Goal: Information Seeking & Learning: Learn about a topic

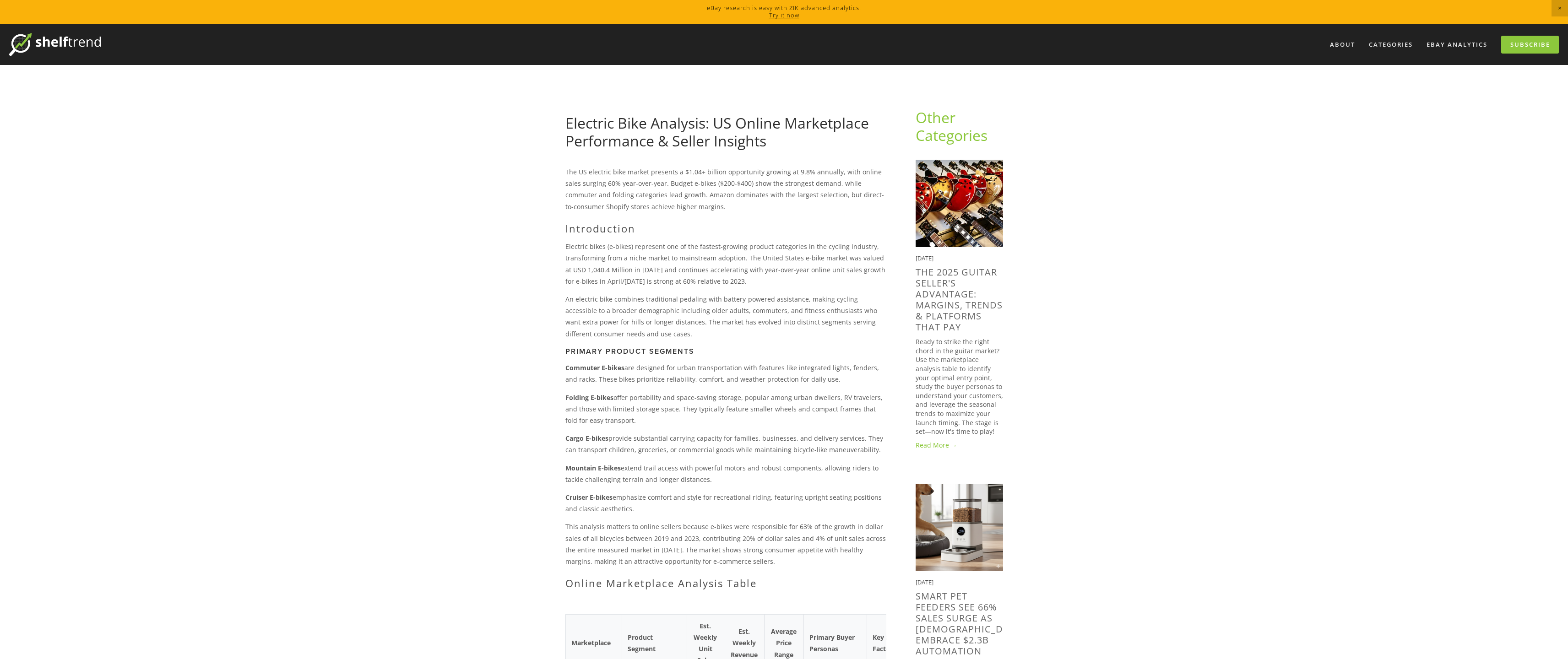
click at [583, 183] on p "The US electric bike market presents a $1.04+ billion opportunity growing at 9.…" at bounding box center [726, 189] width 321 height 46
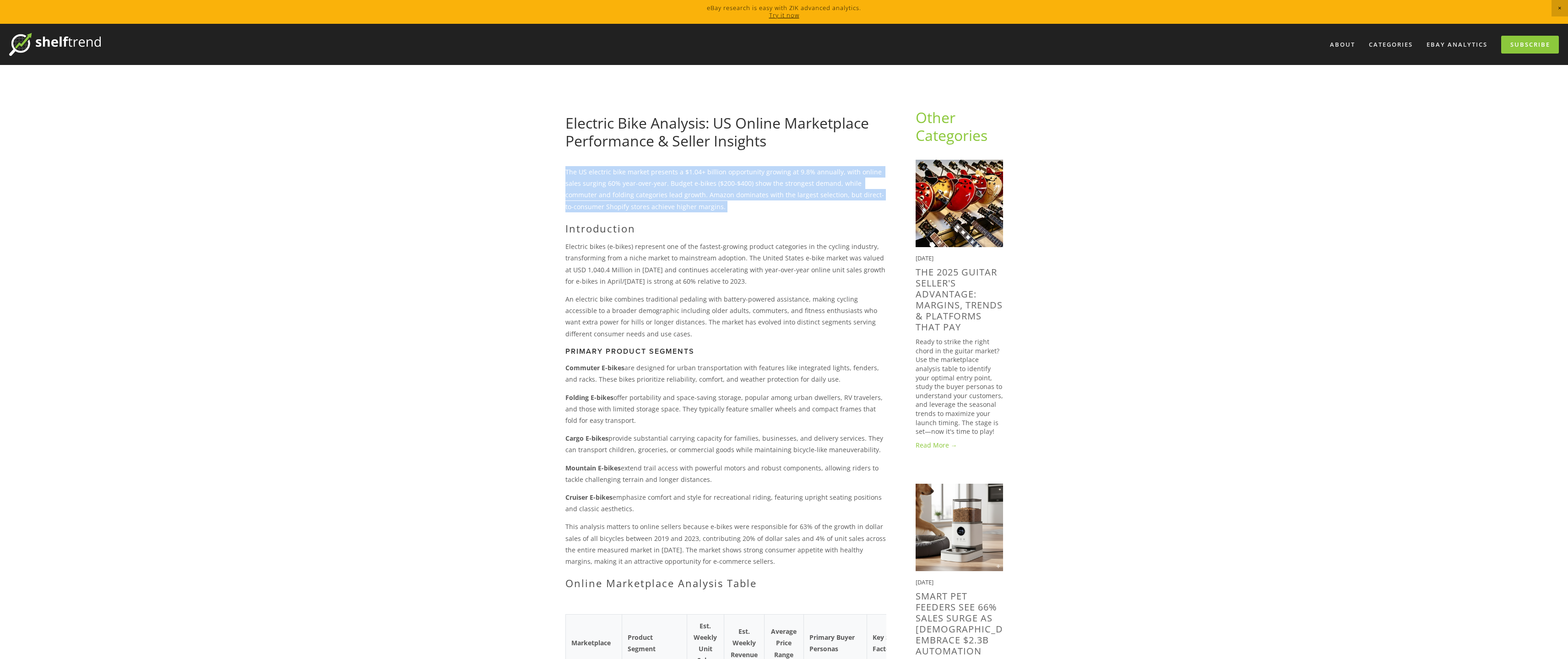
drag, startPoint x: 583, startPoint y: 183, endPoint x: 581, endPoint y: 170, distance: 13.2
click at [581, 170] on p "The US electric bike market presents a $1.04+ billion opportunity growing at 9.…" at bounding box center [726, 189] width 321 height 46
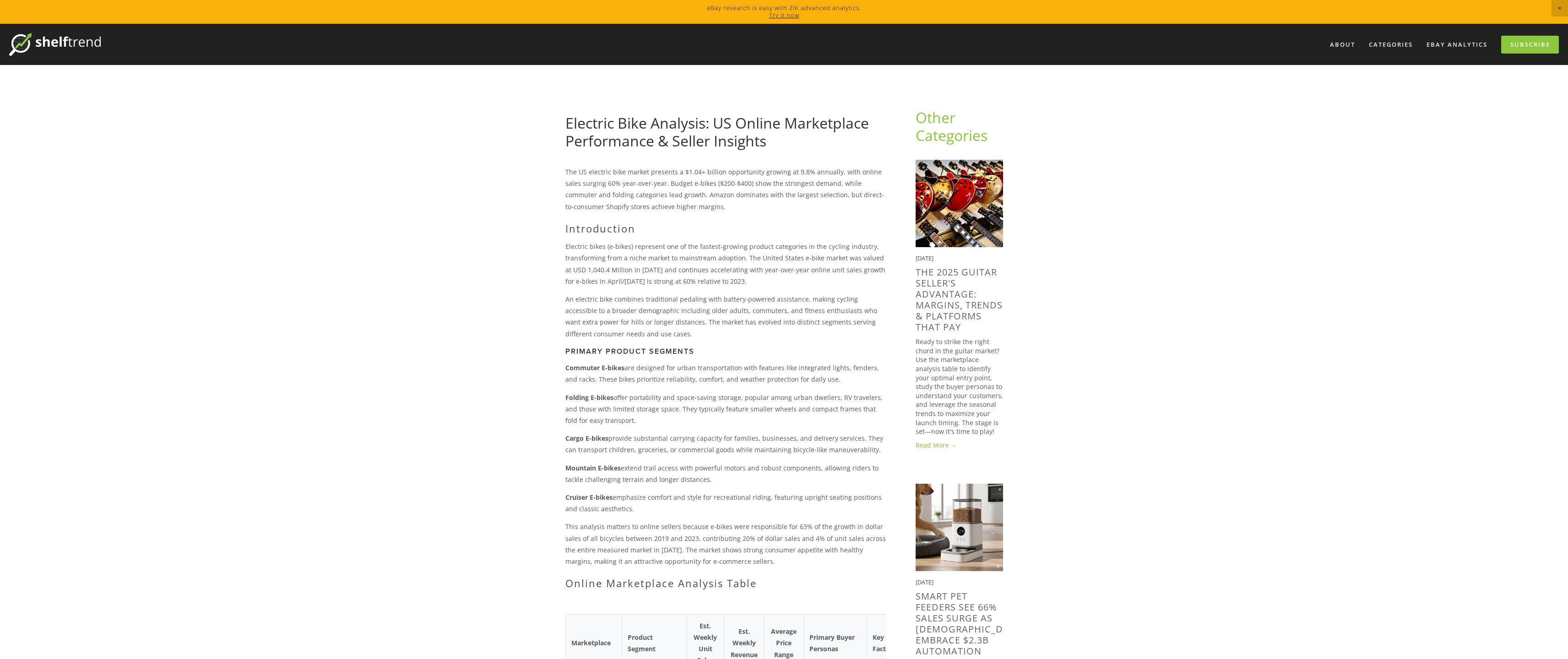
click at [581, 170] on p "The US electric bike market presents a $1.04+ billion opportunity growing at 9.…" at bounding box center [726, 189] width 321 height 46
click at [591, 195] on p "The US electric bike market presents a $1.04+ billion opportunity growing at 9.…" at bounding box center [726, 189] width 321 height 46
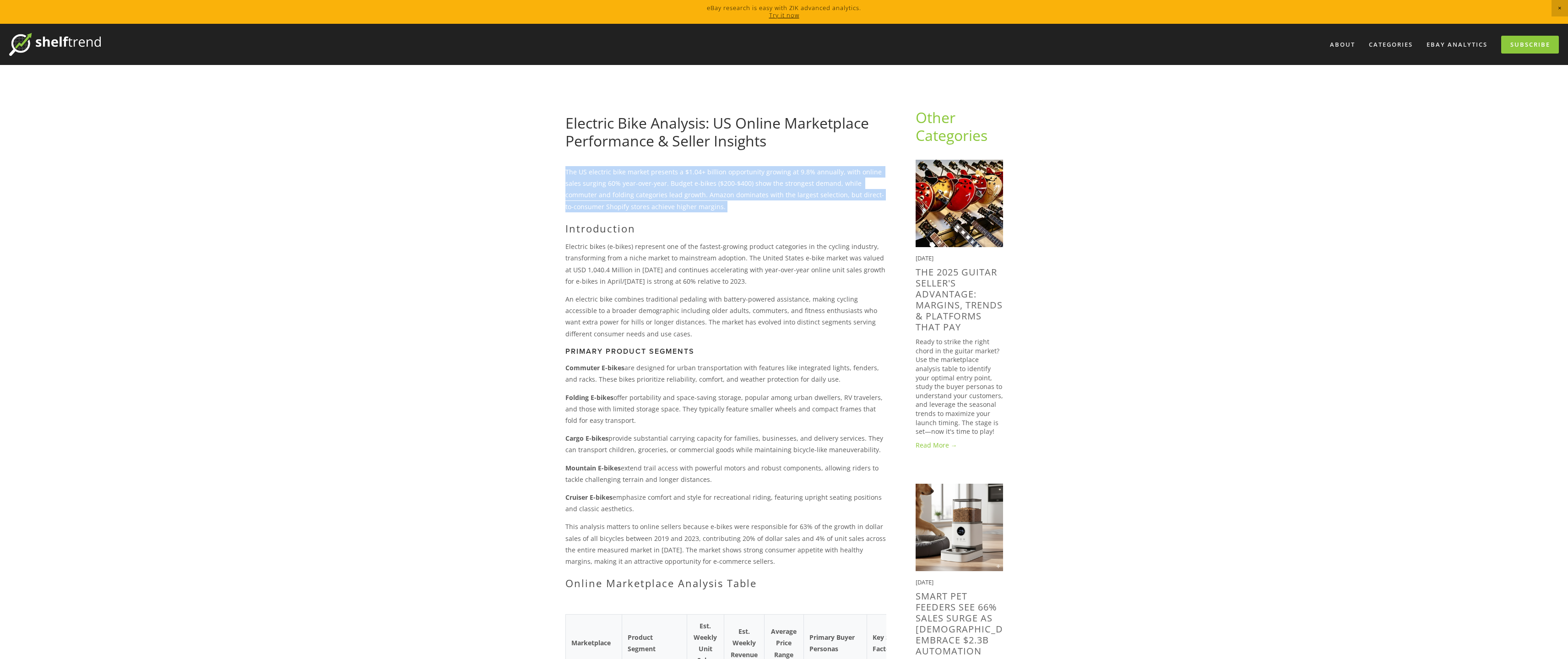
click at [591, 195] on p "The US electric bike market presents a $1.04+ billion opportunity growing at 9.…" at bounding box center [726, 189] width 321 height 46
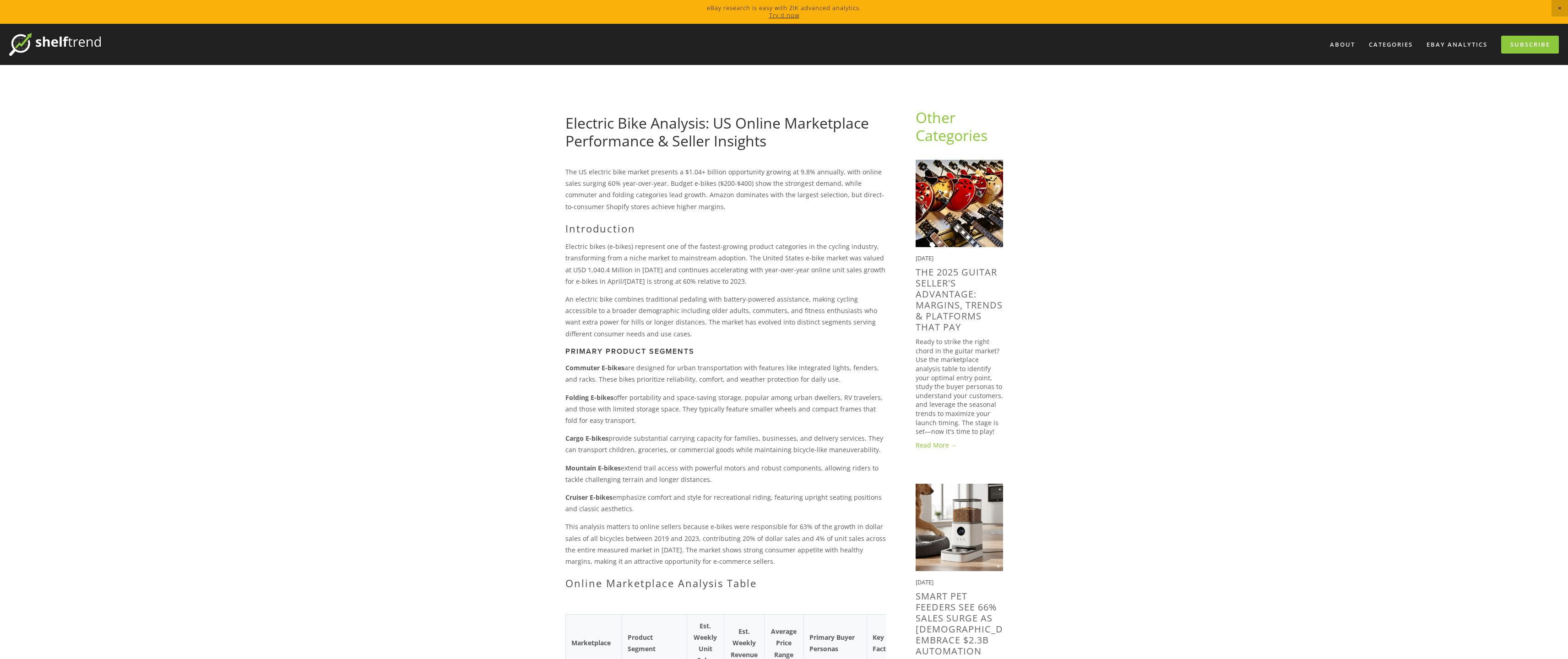
click at [605, 246] on p "Electric bikes (e-bikes) represent one of the fastest-growing product categorie…" at bounding box center [726, 264] width 321 height 46
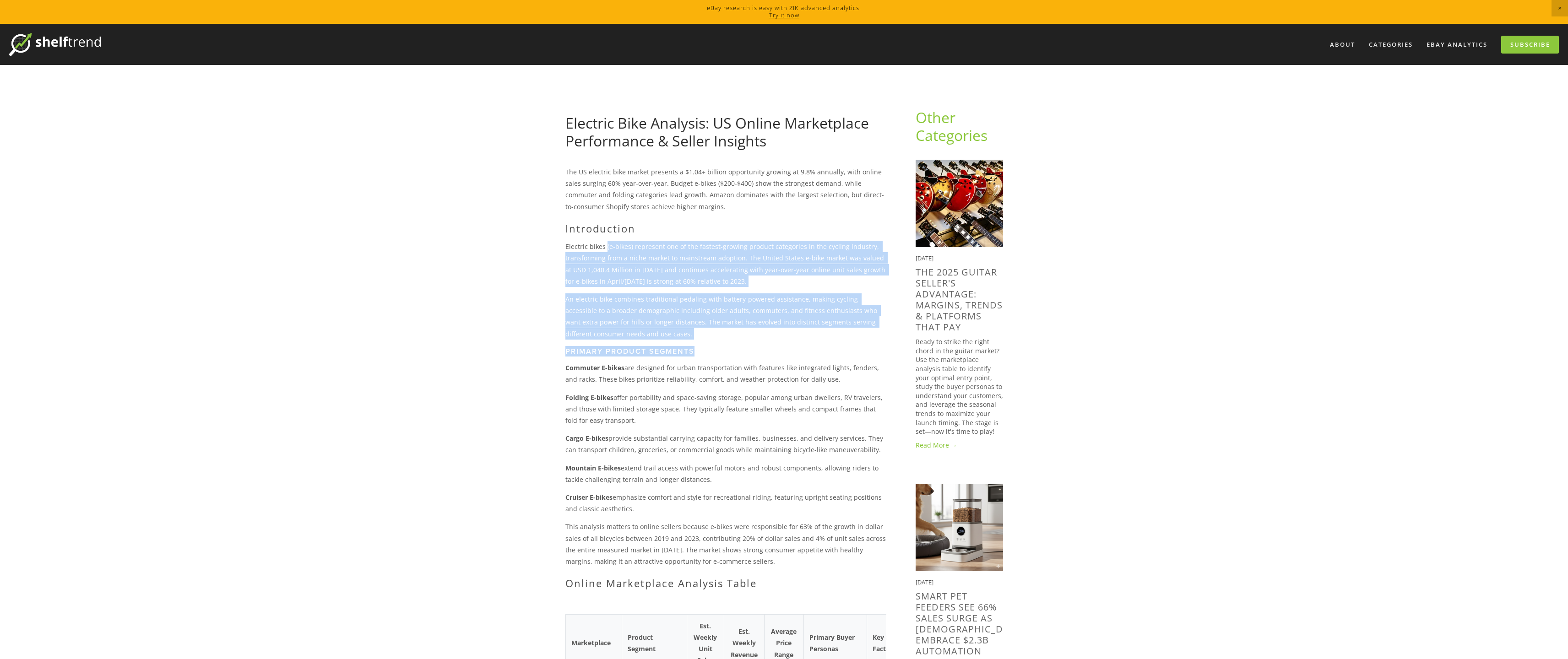
drag, startPoint x: 605, startPoint y: 246, endPoint x: 699, endPoint y: 349, distance: 139.4
click at [699, 349] on div "The US electric bike market presents a $1.04+ billion opportunity growing at 9.…" at bounding box center [726, 378] width 321 height 424
click at [699, 349] on h3 "Primary Product Segments" at bounding box center [726, 351] width 321 height 9
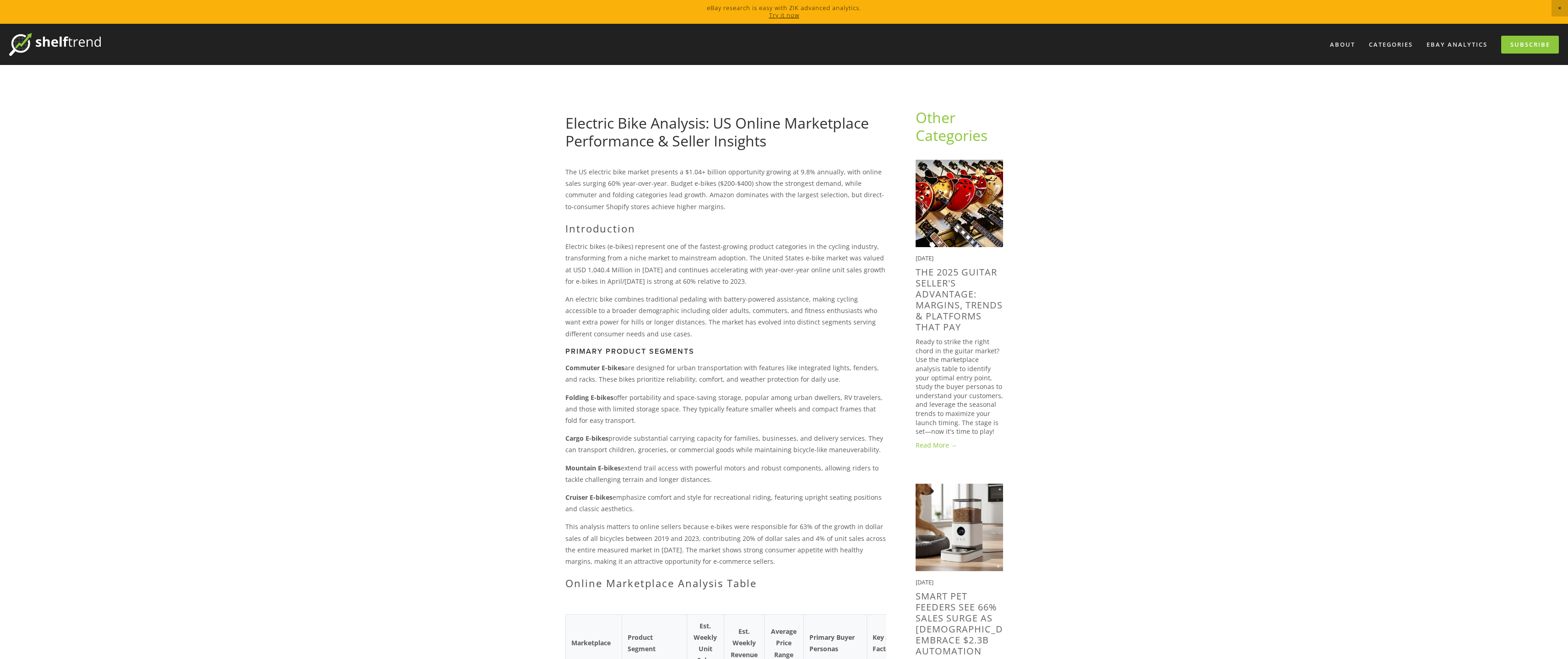
click at [607, 370] on strong "Commuter E-bikes" at bounding box center [595, 368] width 59 height 9
click at [599, 446] on p "Cargo E-bikes provide substantial carrying capacity for families, businesses, a…" at bounding box center [726, 444] width 321 height 23
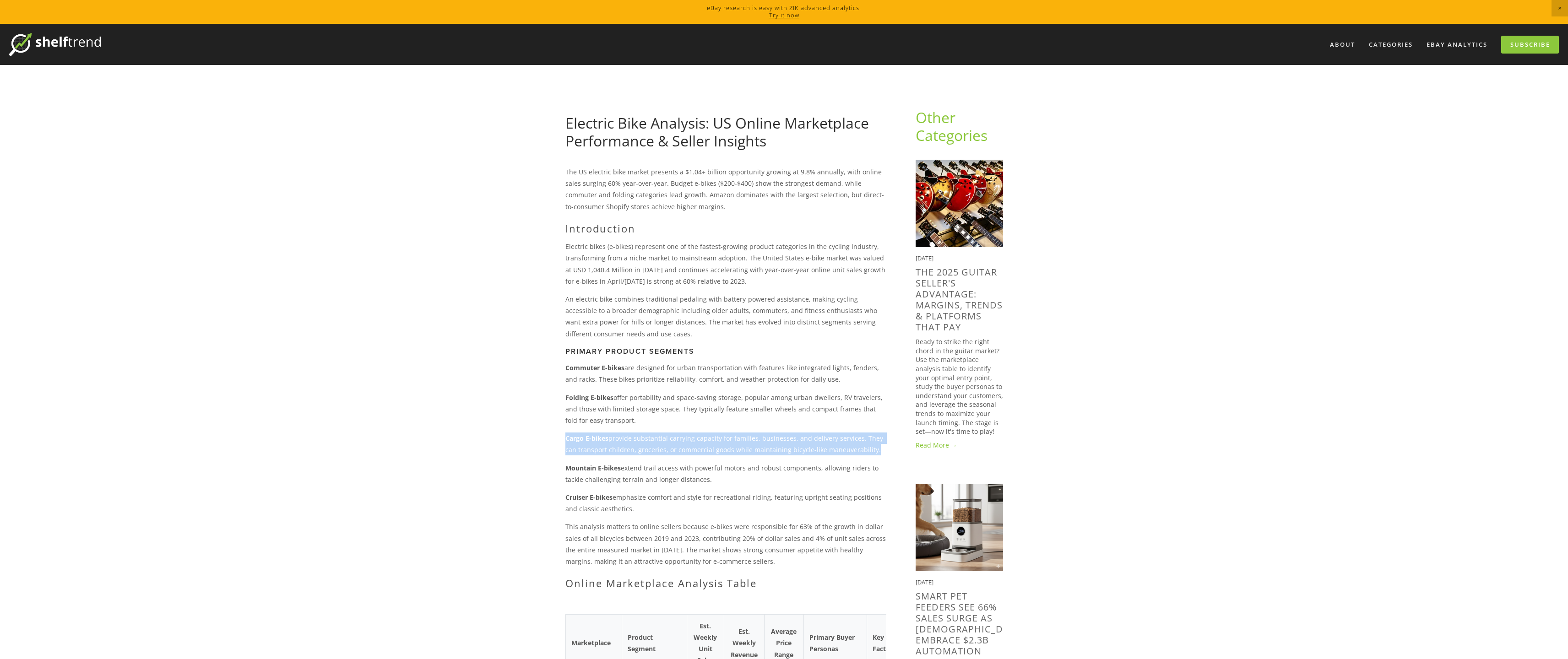
click at [599, 446] on p "Cargo E-bikes provide substantial carrying capacity for families, businesses, a…" at bounding box center [726, 444] width 321 height 23
click at [594, 475] on p "Mountain E-bikes extend trail access with powerful motors and robust components…" at bounding box center [726, 474] width 321 height 23
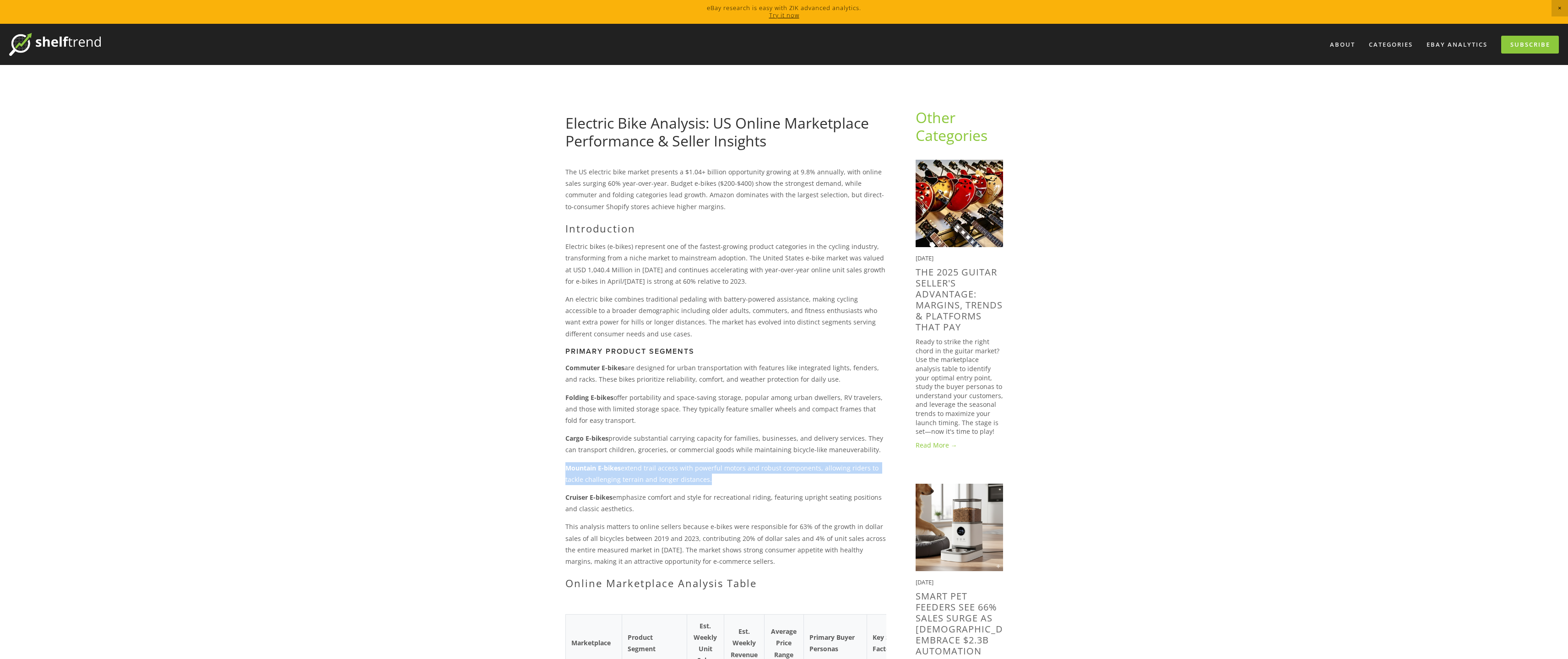
click at [594, 475] on p "Mountain E-bikes extend trail access with powerful motors and robust components…" at bounding box center [726, 474] width 321 height 23
click at [598, 507] on p "Cruiser E-bikes emphasize comfort and style for recreational riding, featuring …" at bounding box center [726, 503] width 321 height 23
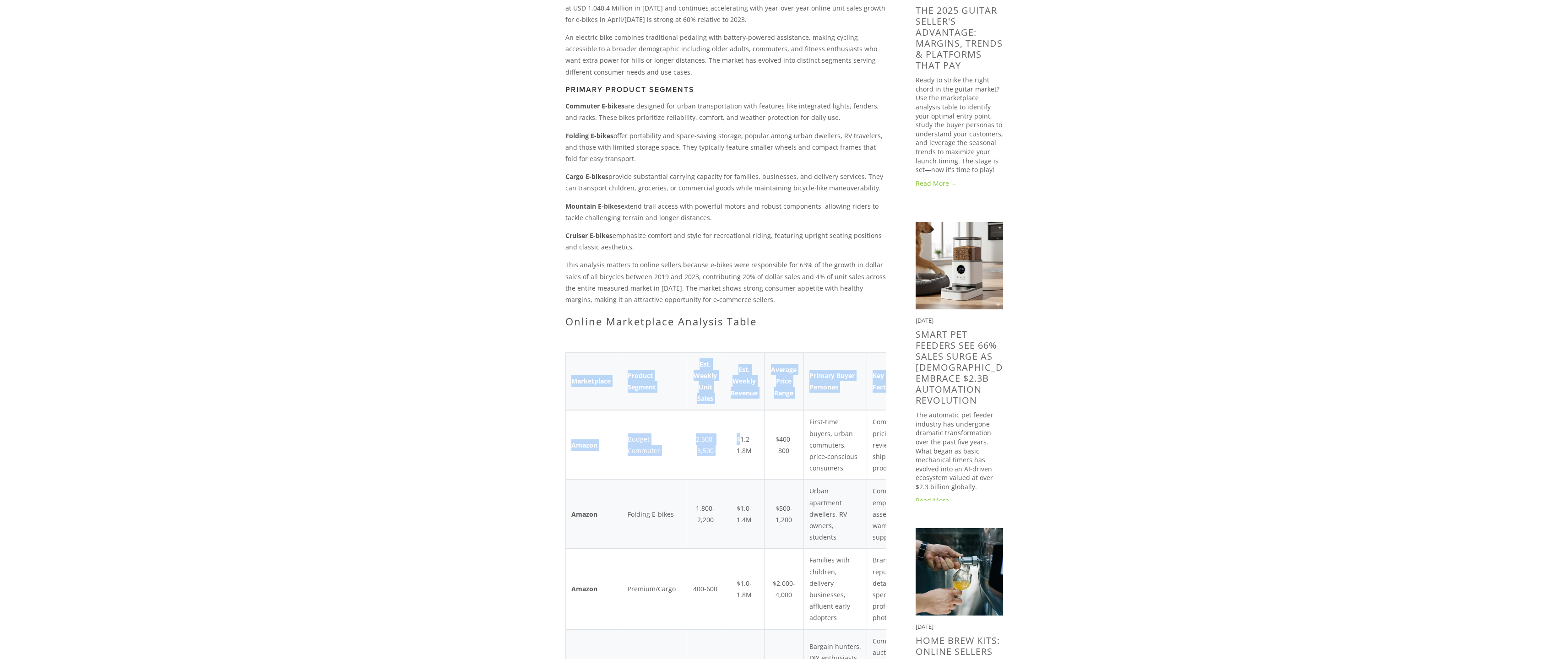
drag, startPoint x: 732, startPoint y: 446, endPoint x: 558, endPoint y: 453, distance: 174.1
click at [607, 503] on td "Amazon" at bounding box center [593, 514] width 57 height 69
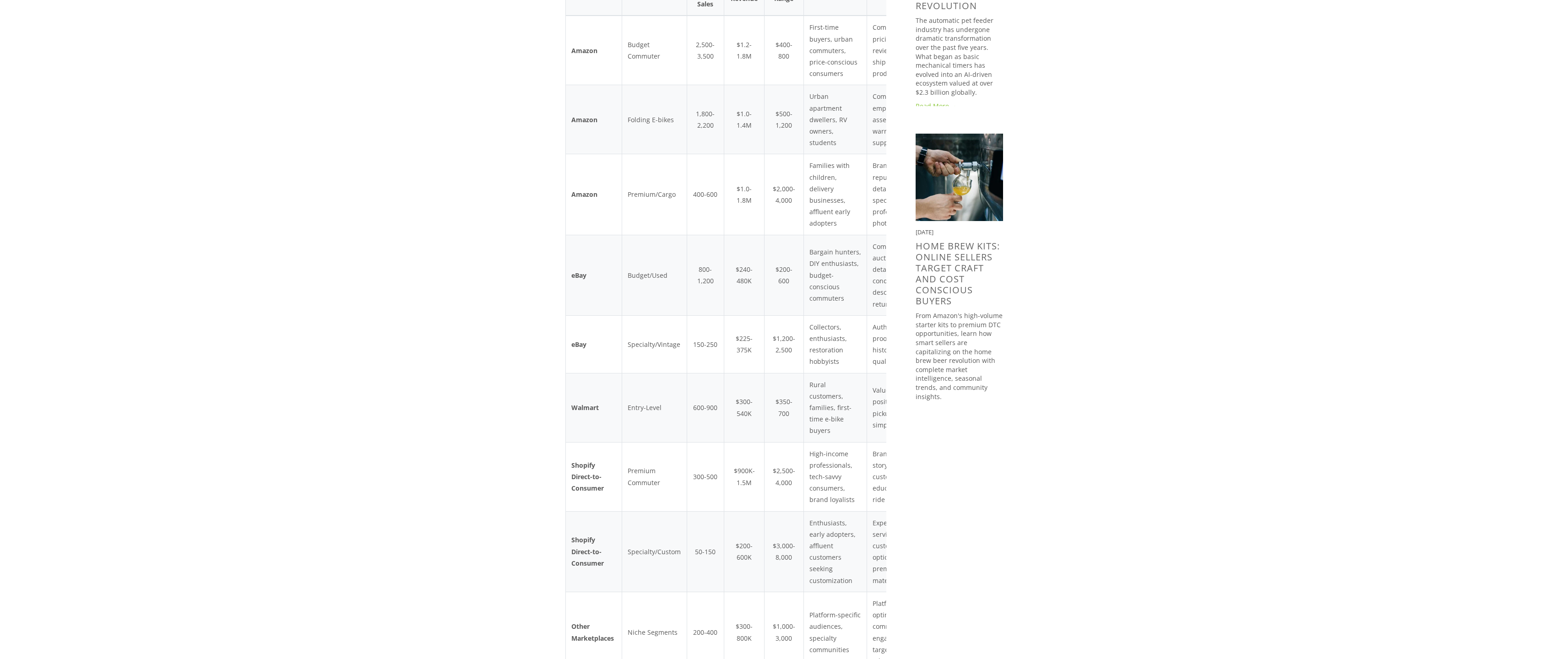
scroll to position [727, 0]
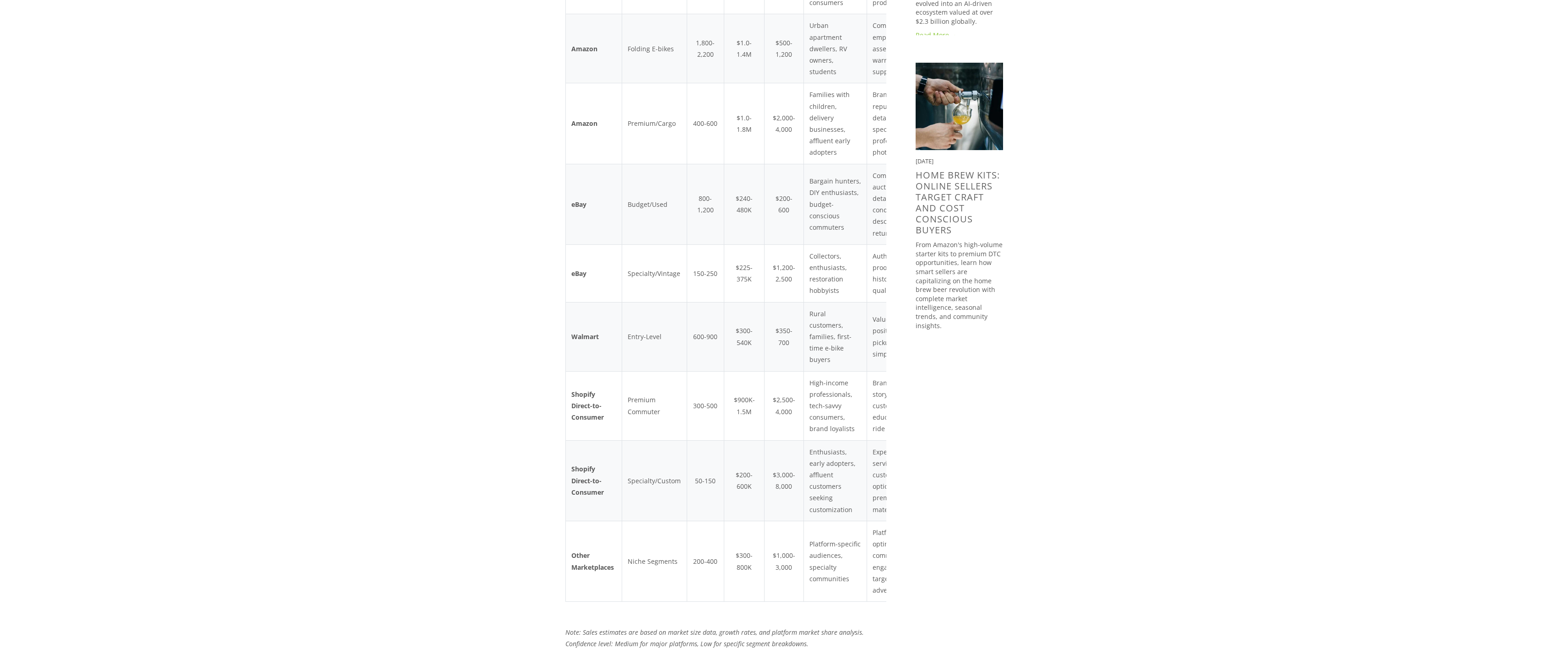
drag, startPoint x: 586, startPoint y: 470, endPoint x: 760, endPoint y: 479, distance: 174.2
click at [766, 479] on tr "Shopify Direct-to-Consumer Specialty/Custom 50-150 $200-600K $3,000-8,000 Enthu…" at bounding box center [748, 481] width 366 height 80
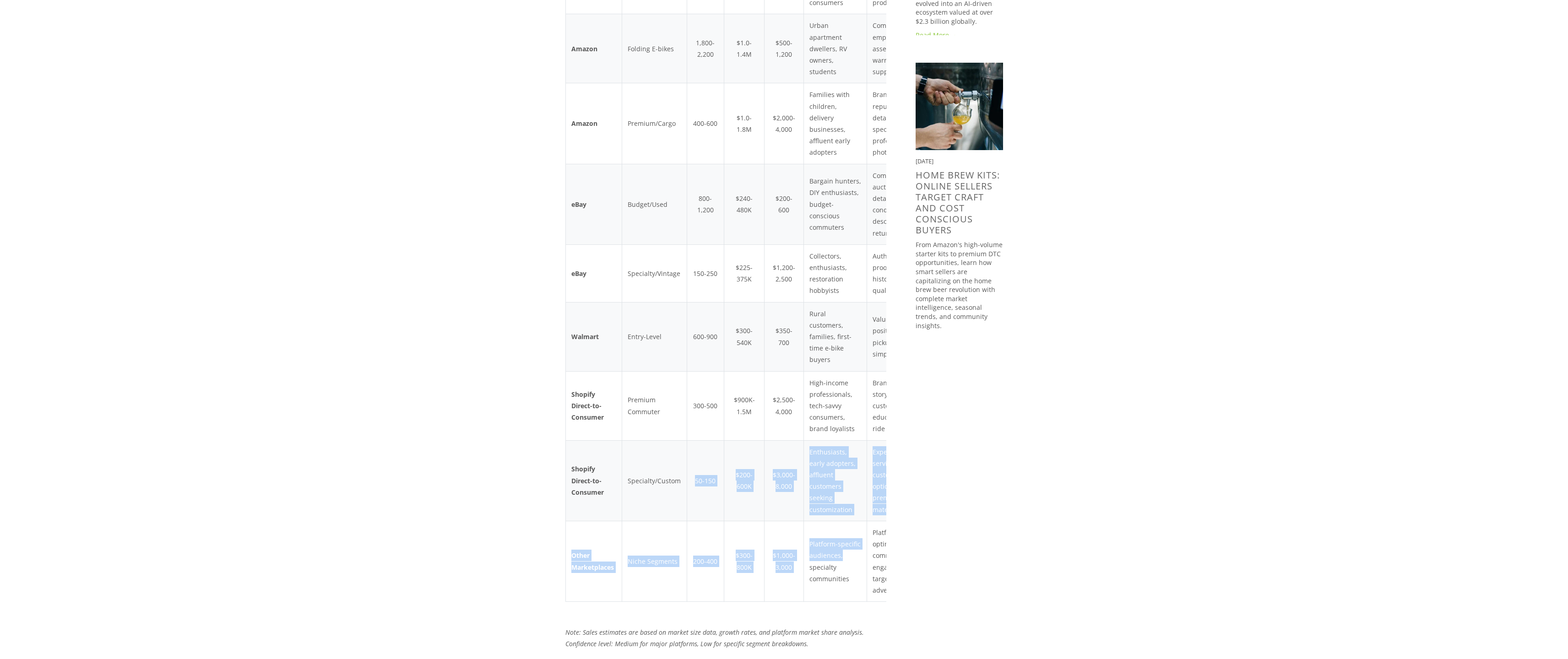
scroll to position [0, 45]
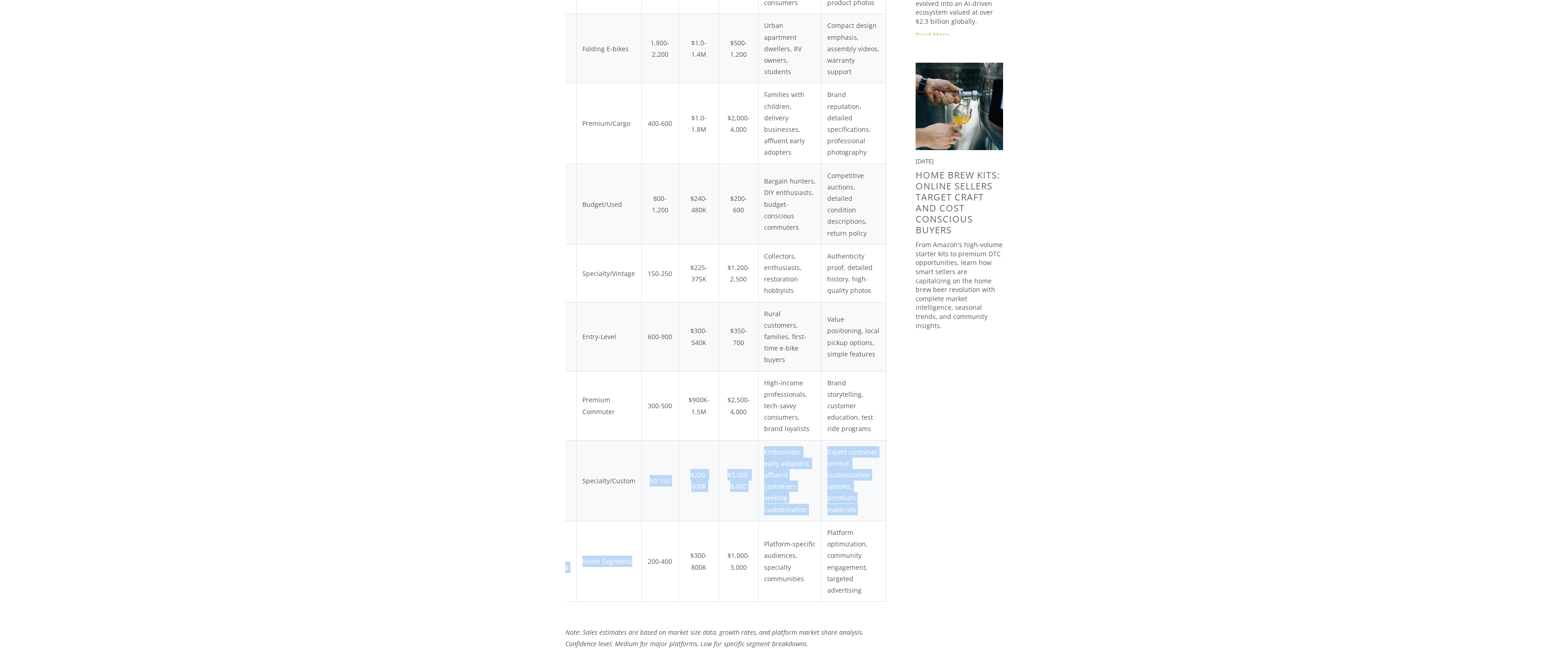
drag, startPoint x: 690, startPoint y: 472, endPoint x: 579, endPoint y: 571, distance: 148.7
click at [579, 571] on tbody "Amazon Budget Commuter 2,500-3,500 $1.2-1.8M $400-800 First-time buyers, urban …" at bounding box center [702, 273] width 366 height 657
click at [579, 571] on td "Niche Segments" at bounding box center [609, 561] width 65 height 80
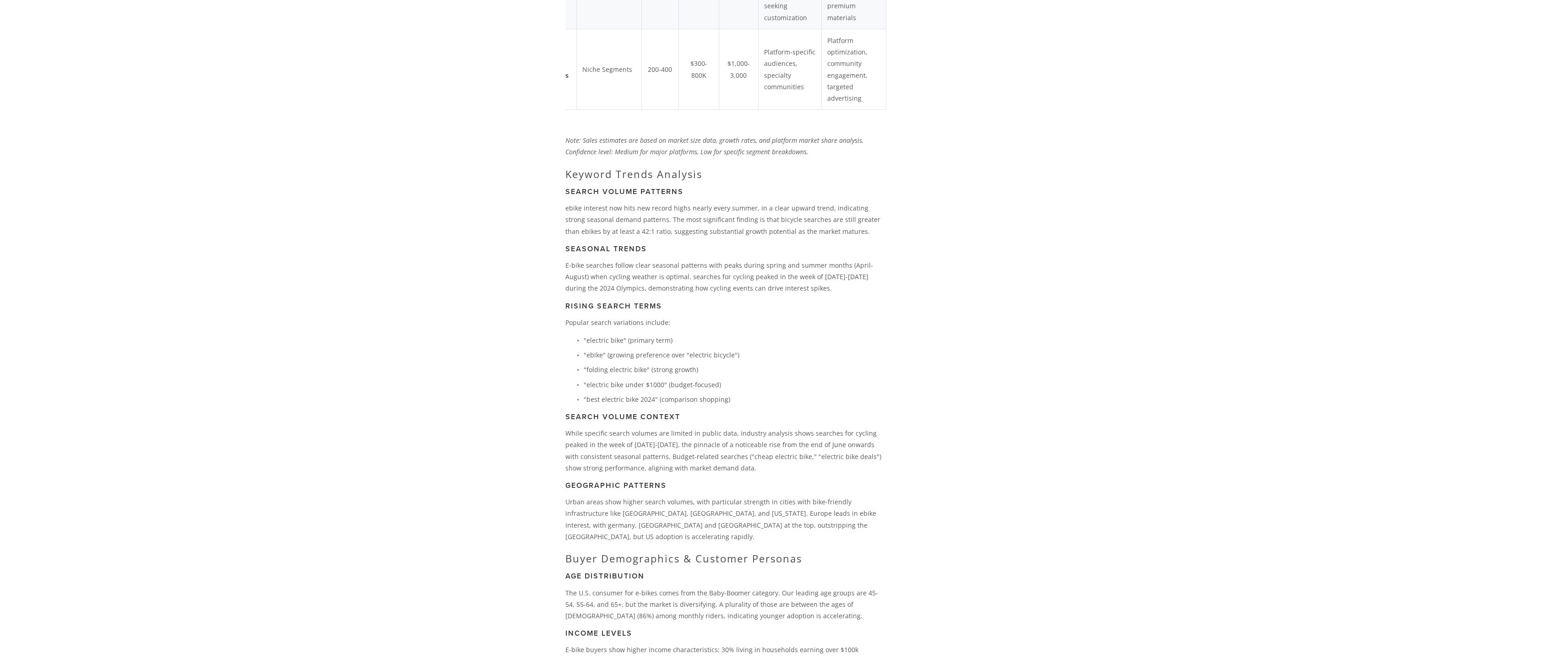
scroll to position [1188, 0]
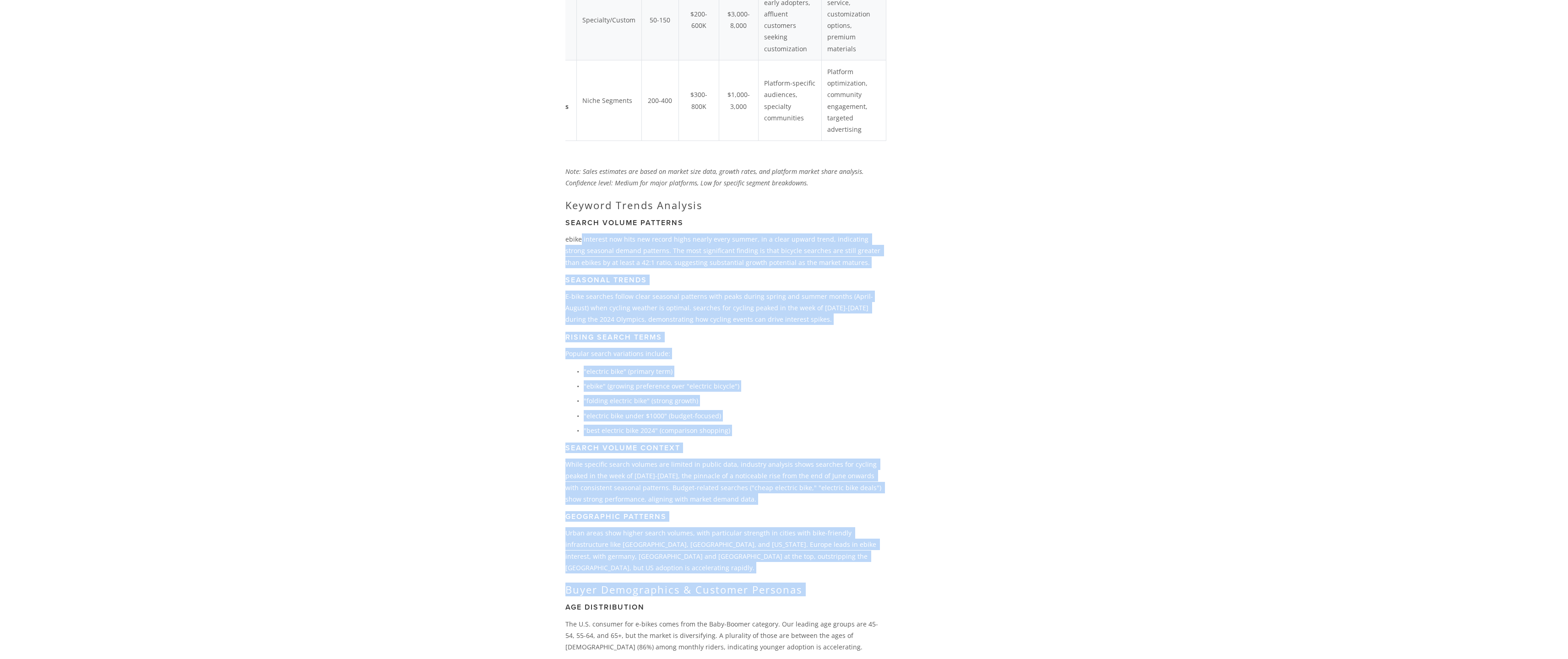
drag, startPoint x: 581, startPoint y: 236, endPoint x: 677, endPoint y: 583, distance: 360.0
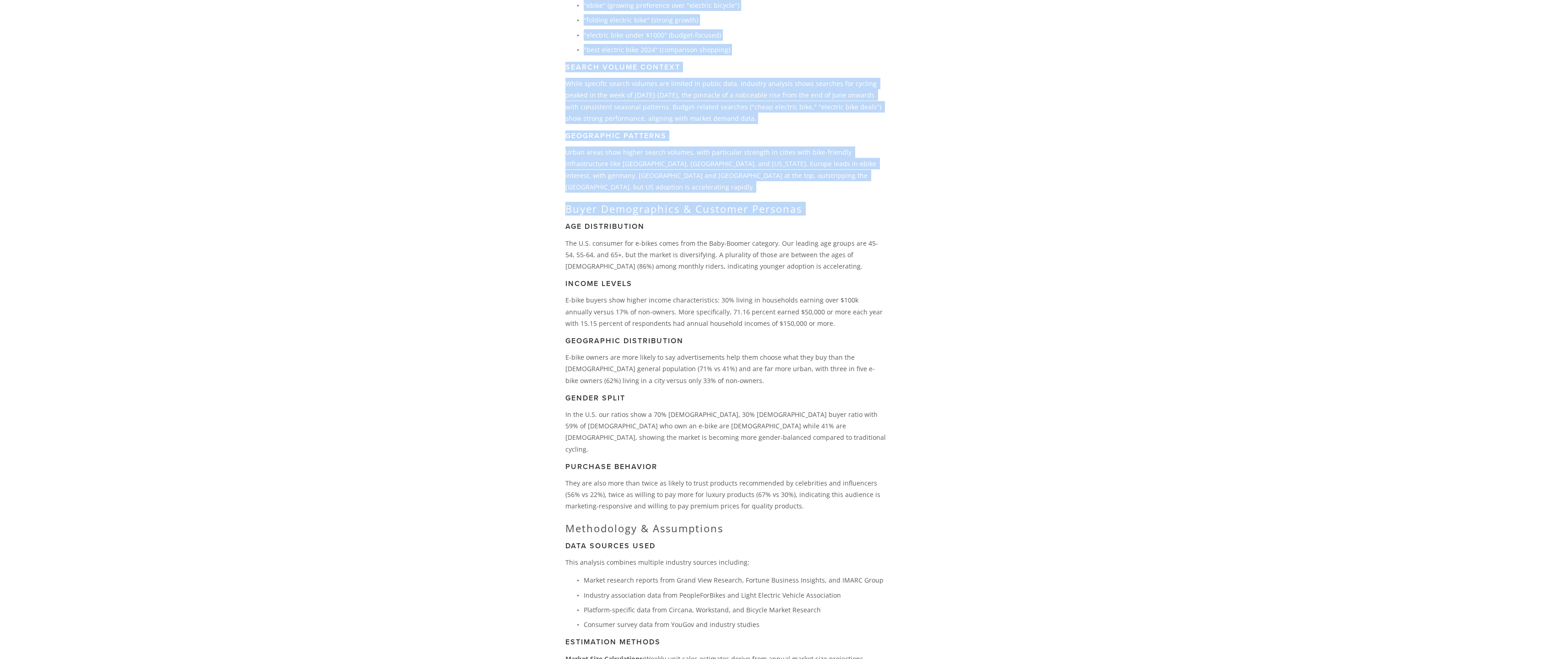
scroll to position [1585, 0]
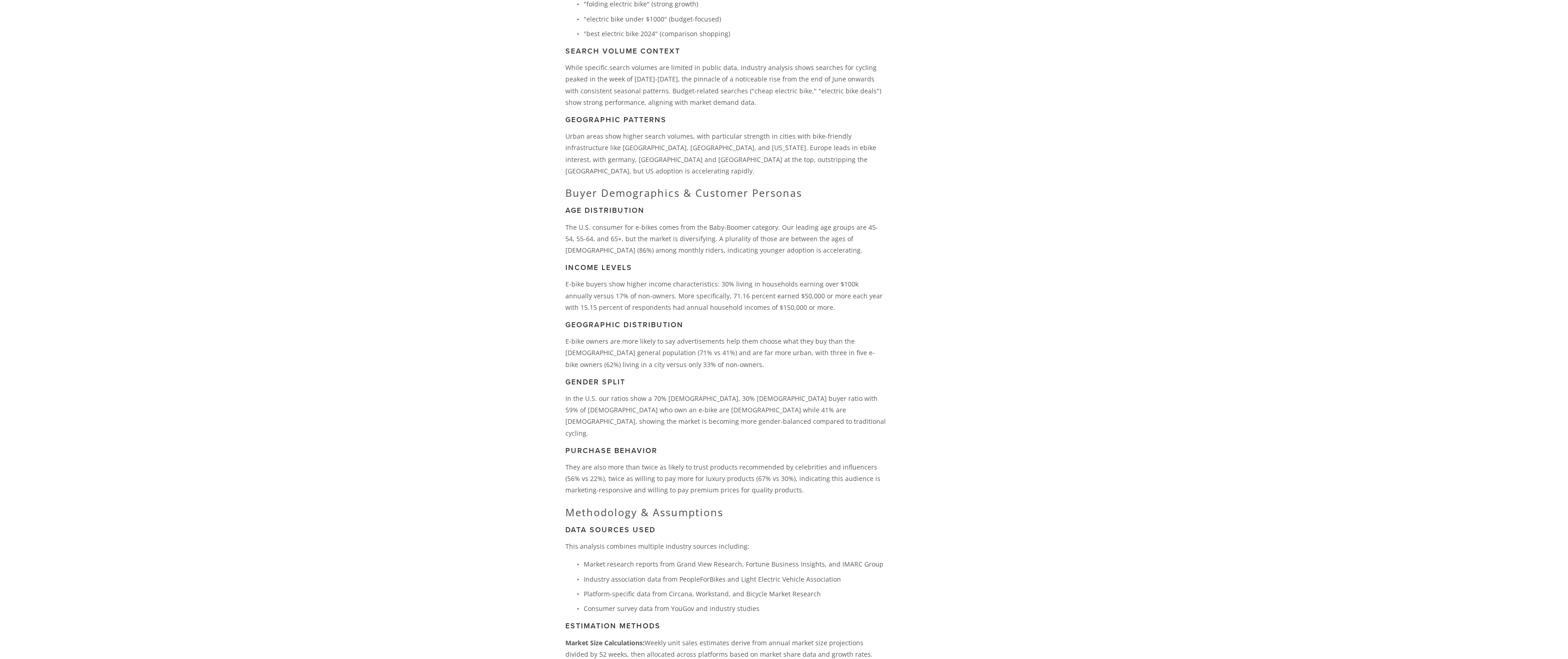
click at [585, 461] on p "They are also more than twice as likely to trust products recommended by celebr…" at bounding box center [726, 478] width 321 height 35
drag, startPoint x: 592, startPoint y: 452, endPoint x: 666, endPoint y: 459, distance: 74.3
click at [666, 461] on p "They are also more than twice as likely to trust products recommended by celebr…" at bounding box center [726, 478] width 321 height 35
click at [682, 461] on p "They are also more than twice as likely to trust products recommended by celebr…" at bounding box center [726, 478] width 321 height 35
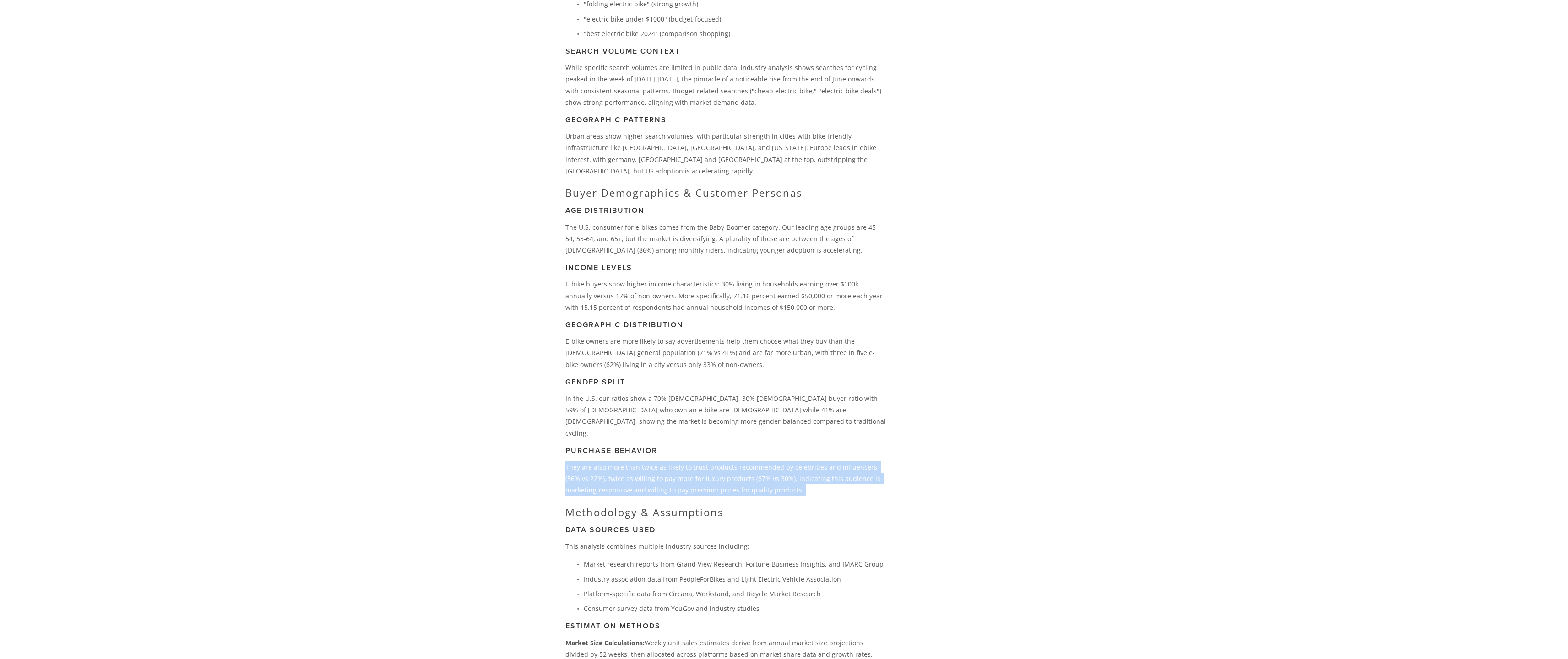
drag, startPoint x: 682, startPoint y: 452, endPoint x: 674, endPoint y: 452, distance: 8.0
click at [681, 461] on p "They are also more than twice as likely to trust products recommended by celebr…" at bounding box center [726, 478] width 321 height 35
click at [635, 492] on div "Note: Sales estimates are based on market size data, growth rates, and platform…" at bounding box center [726, 662] width 321 height 1787
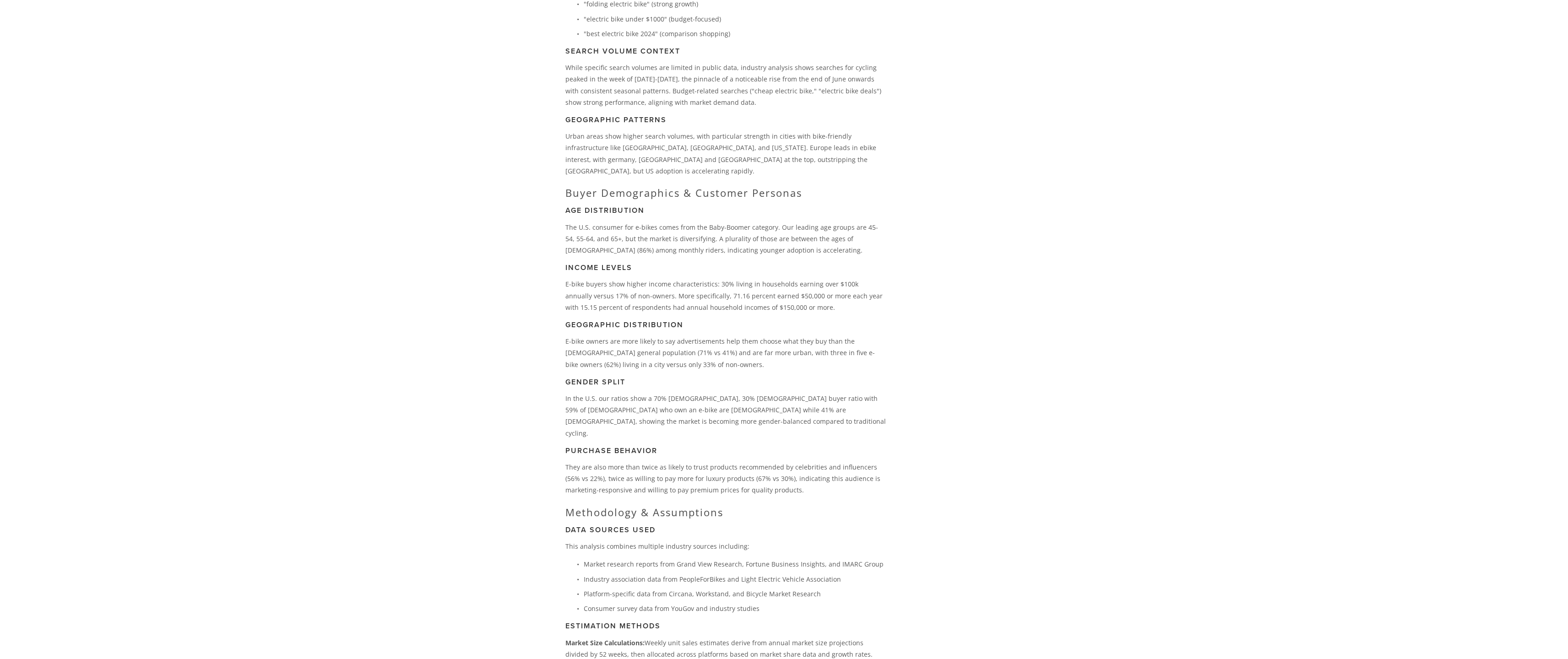
click at [635, 506] on h2 "Methodology & Assumptions" at bounding box center [726, 512] width 321 height 12
click at [634, 506] on h2 "Methodology & Assumptions" at bounding box center [726, 512] width 321 height 12
click at [631, 525] on h3 "Data Sources Used" at bounding box center [726, 529] width 321 height 9
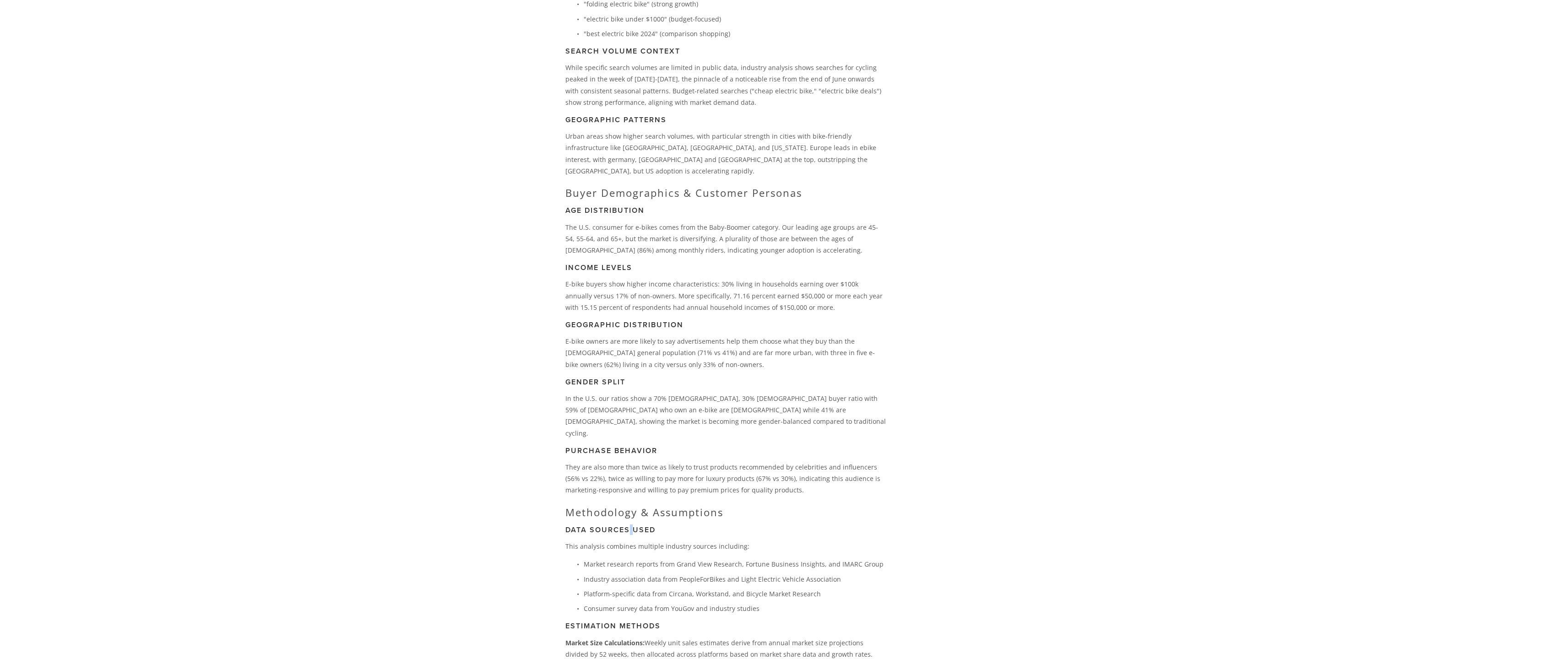
click at [631, 525] on h3 "Data Sources Used" at bounding box center [726, 529] width 321 height 9
click at [596, 540] on p "This analysis combines multiple industry sources including:" at bounding box center [726, 546] width 321 height 12
click at [593, 540] on p "This analysis combines multiple industry sources including:" at bounding box center [726, 546] width 321 height 12
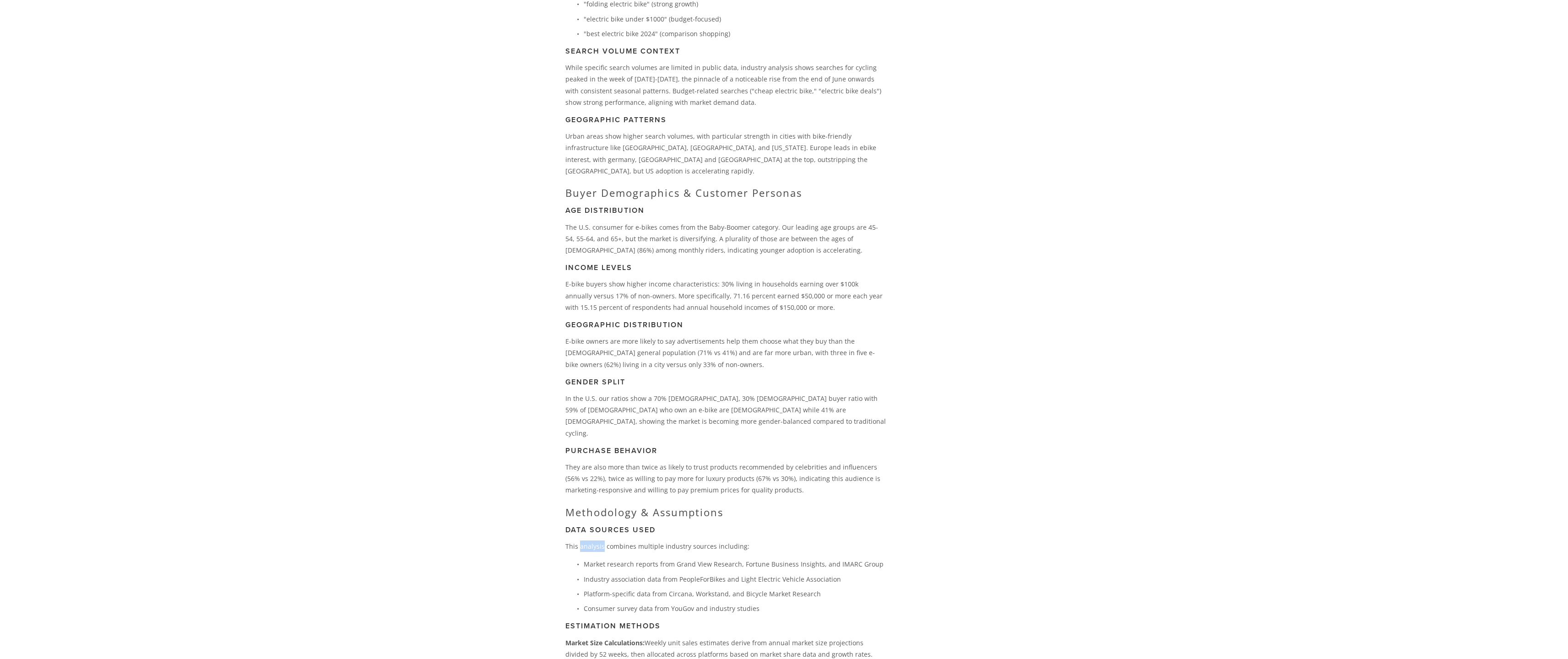
click at [593, 540] on p "This analysis combines multiple industry sources including:" at bounding box center [726, 546] width 321 height 12
click at [625, 559] on p "Market research reports from Grand View Research, Fortune Business Insights, an…" at bounding box center [735, 564] width 303 height 12
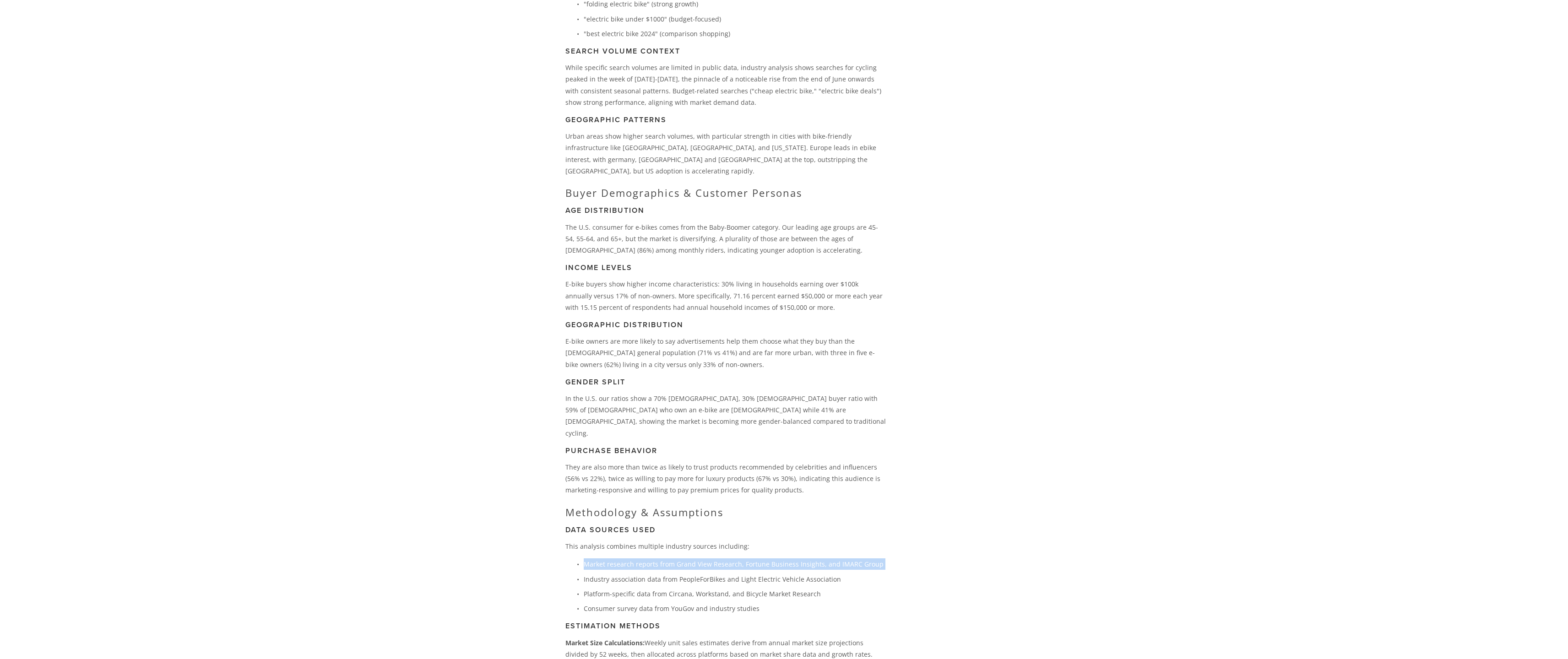
click at [625, 559] on p "Market research reports from Grand View Research, Fortune Business Insights, an…" at bounding box center [735, 564] width 303 height 12
click at [623, 573] on p "Industry association data from PeopleForBikes and Light Electric Vehicle Associ…" at bounding box center [735, 579] width 303 height 12
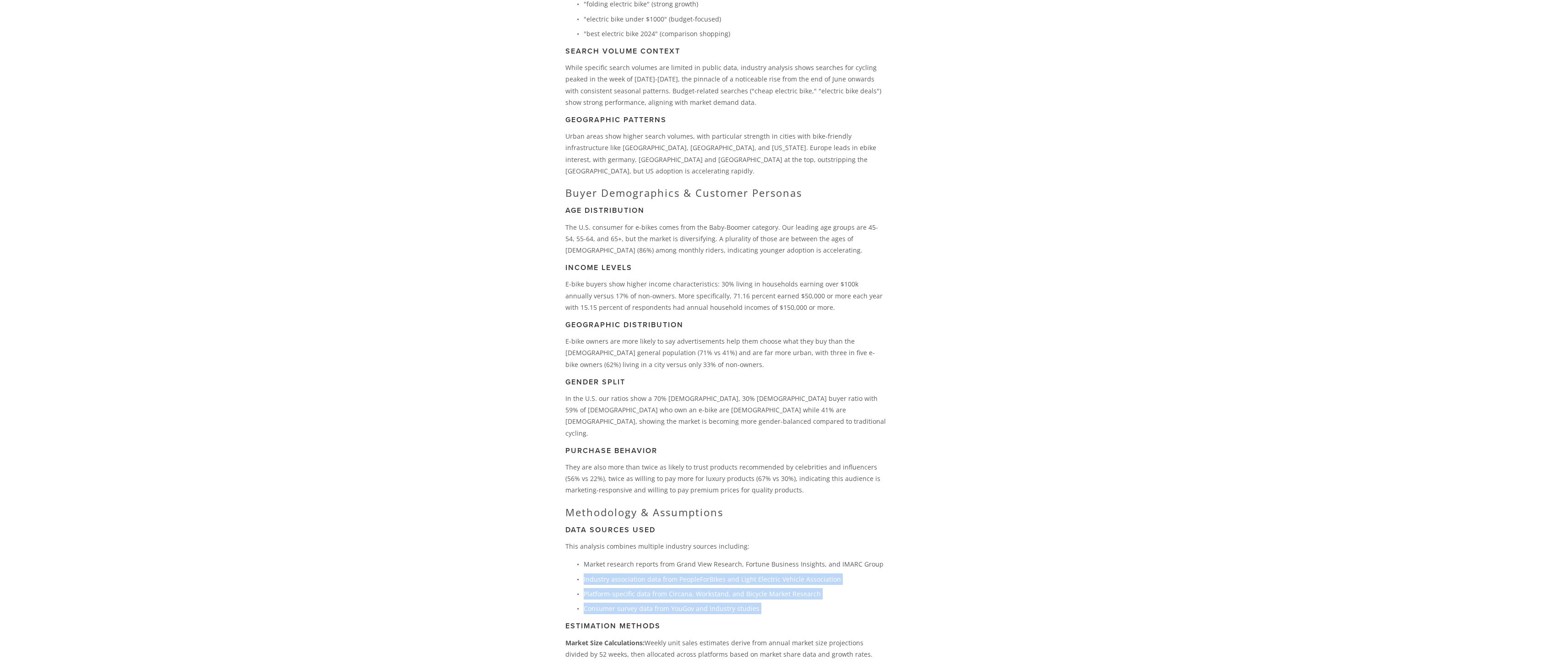
drag, startPoint x: 623, startPoint y: 551, endPoint x: 619, endPoint y: 584, distance: 33.2
click at [619, 584] on ul "Market research reports from Grand View Research, Fortune Business Insights, an…" at bounding box center [726, 587] width 321 height 56
click at [618, 603] on p "Consumer survey data from YouGov and industry studies" at bounding box center [735, 608] width 303 height 12
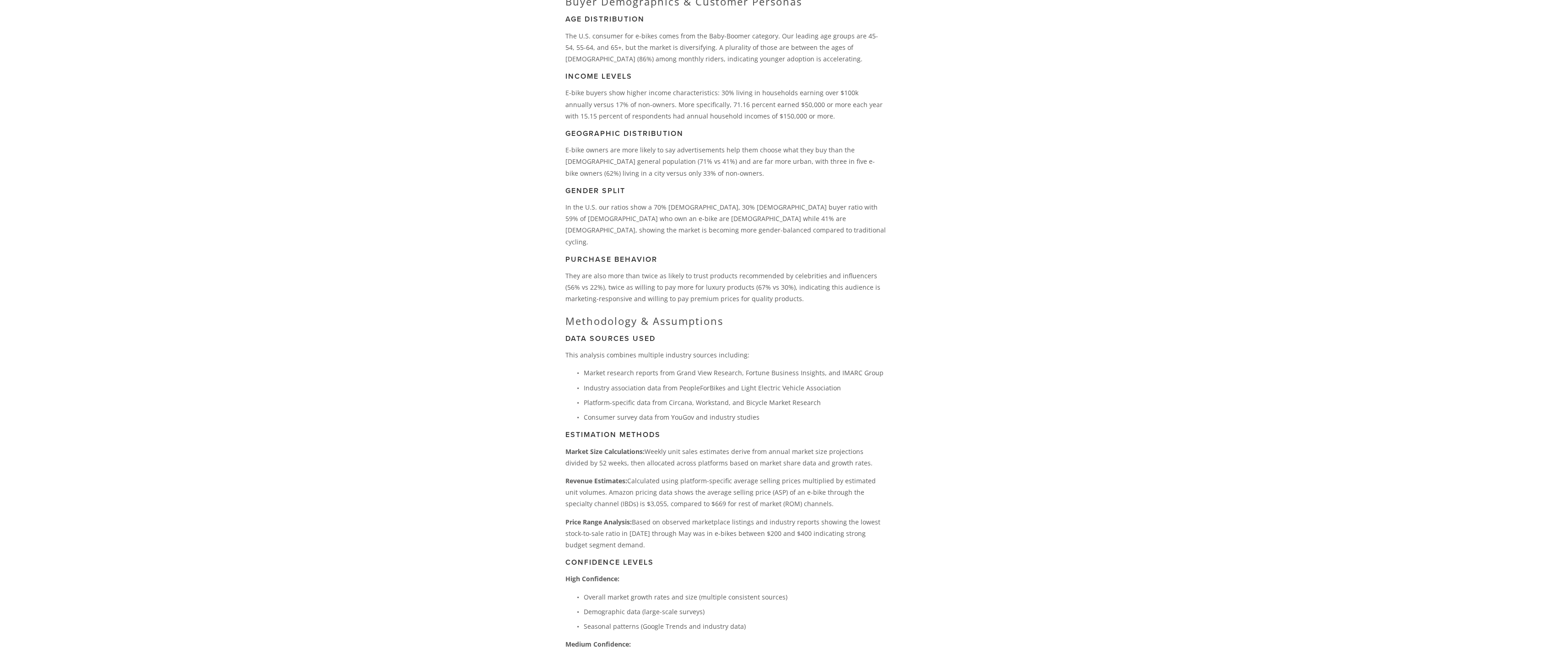
click at [629, 416] on div "Note: Sales estimates are based on market size data, growth rates, and platform…" at bounding box center [726, 471] width 321 height 1787
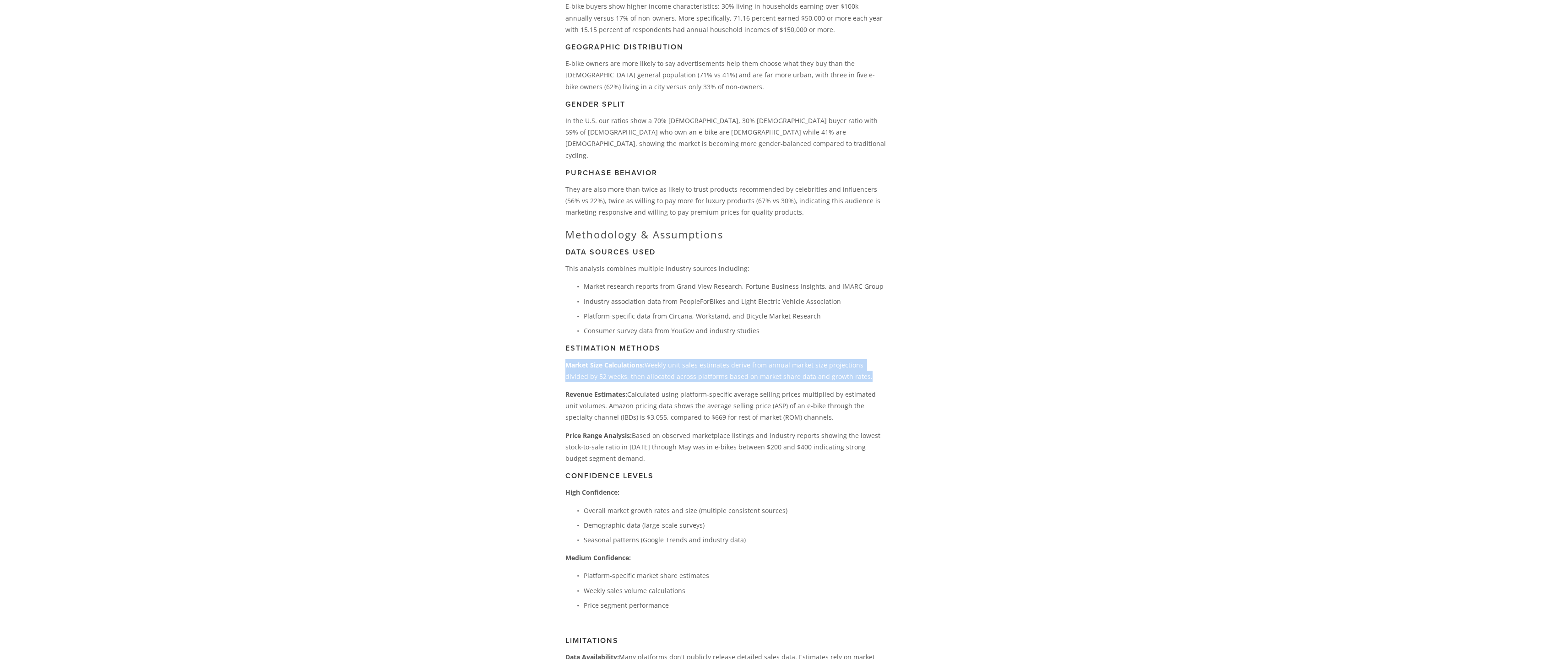
scroll to position [1864, 0]
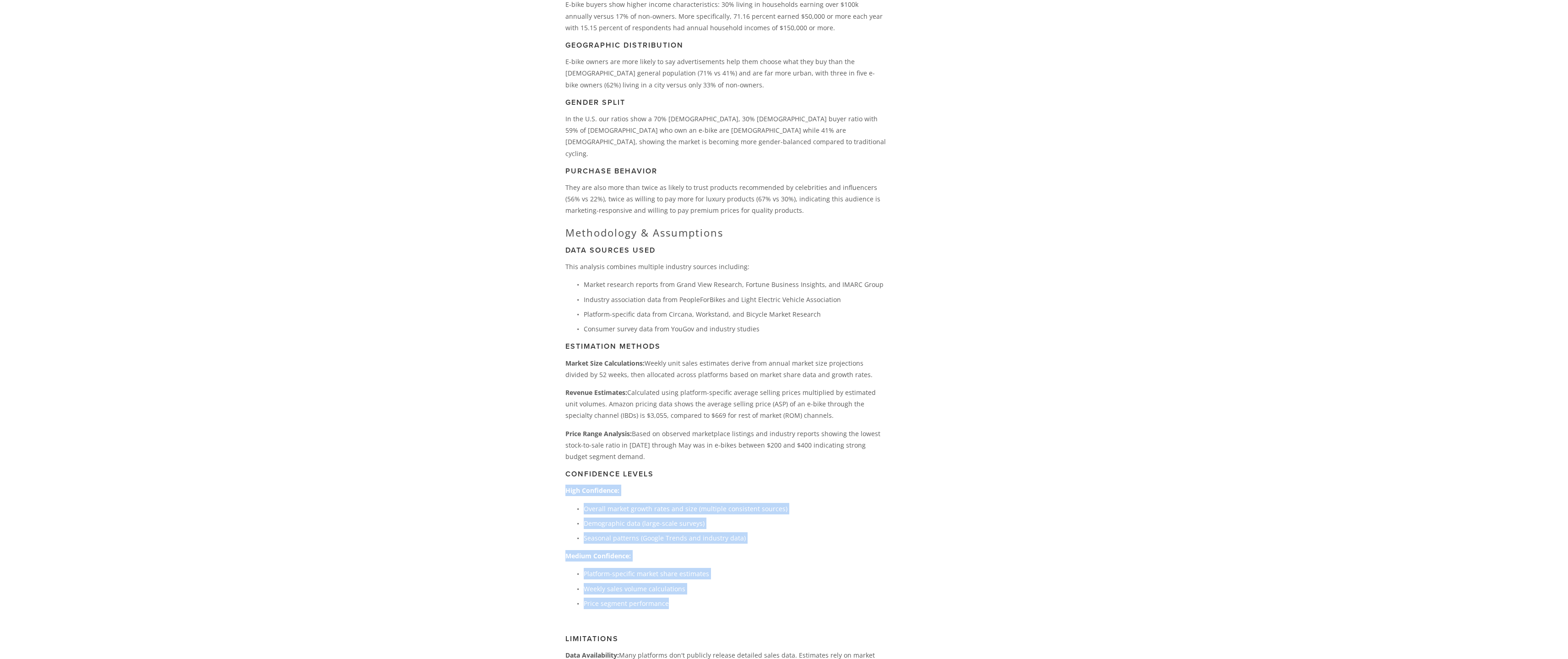
drag, startPoint x: 653, startPoint y: 447, endPoint x: 714, endPoint y: 599, distance: 163.8
click at [714, 599] on div "Note: Sales estimates are based on market size data, growth rates, and platform…" at bounding box center [726, 383] width 321 height 1787
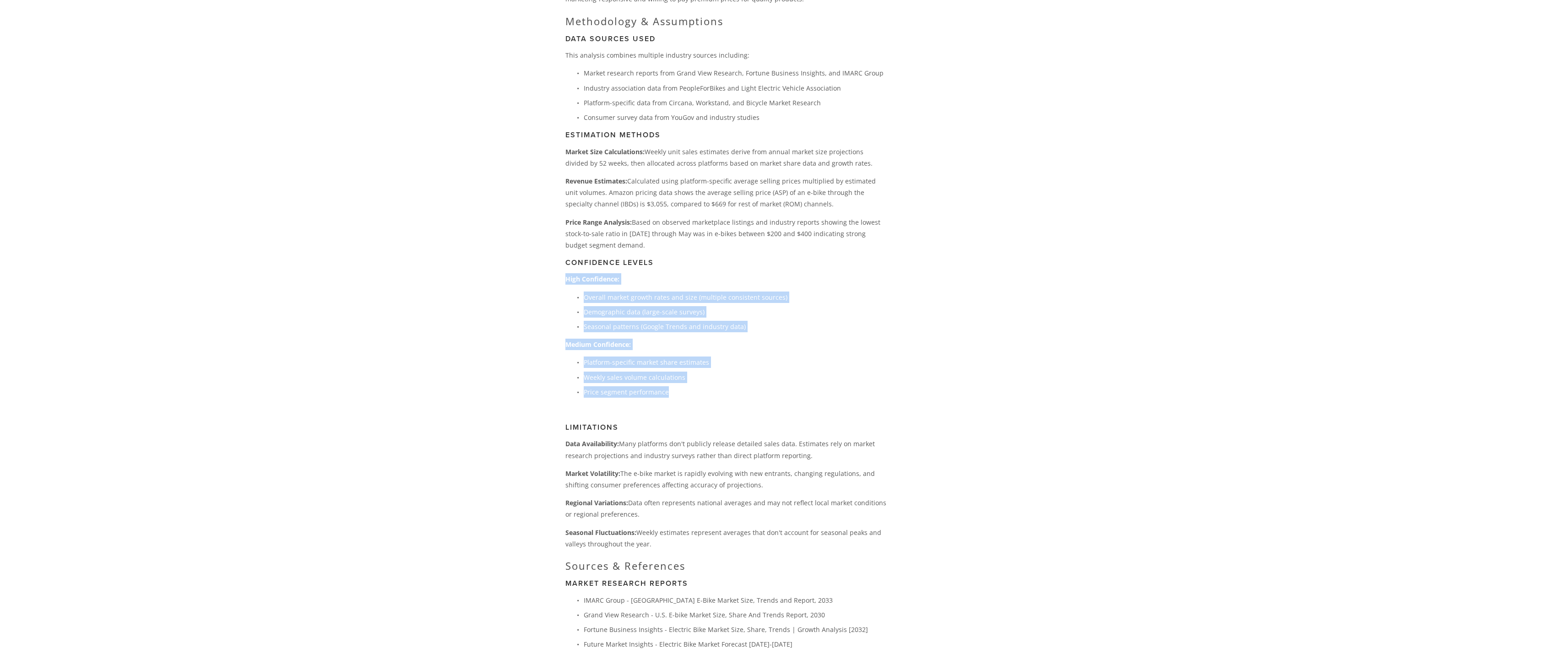
scroll to position [2076, 0]
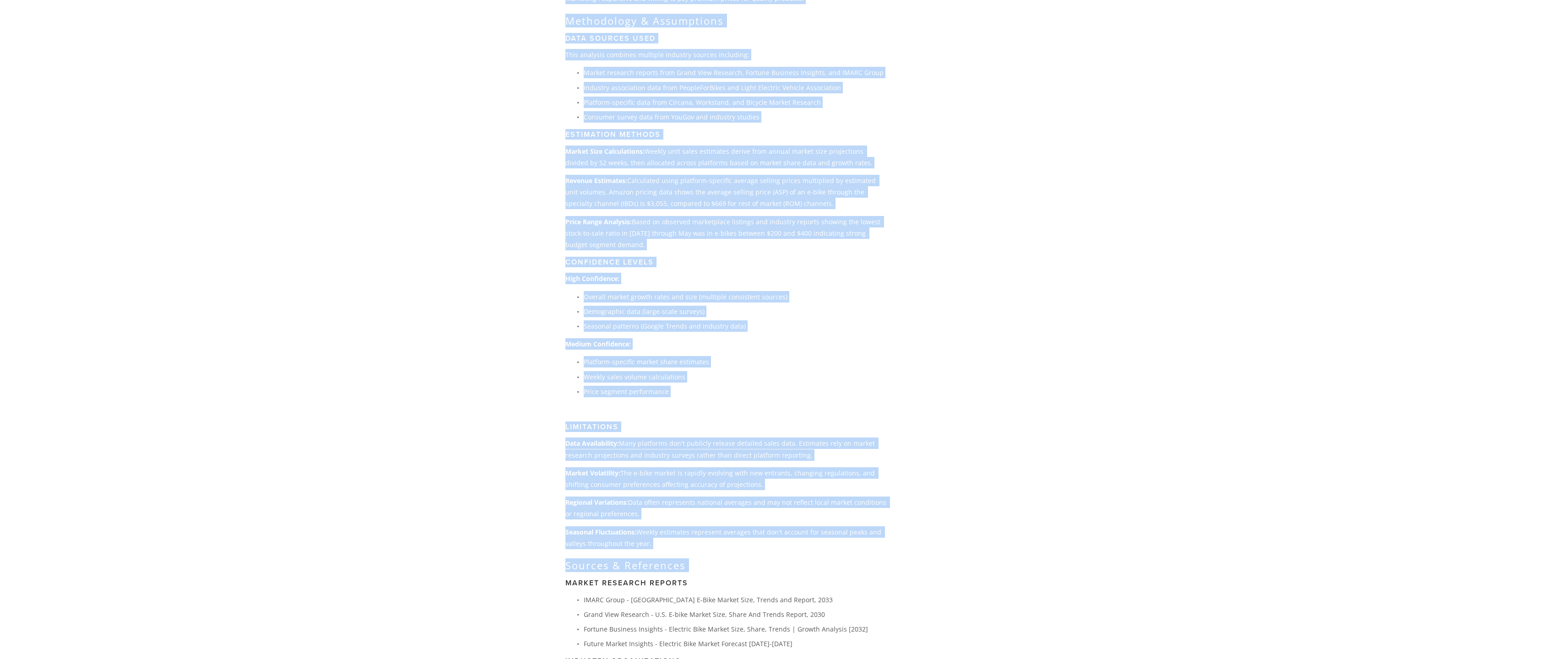
drag, startPoint x: 542, startPoint y: 399, endPoint x: 836, endPoint y: 550, distance: 330.5
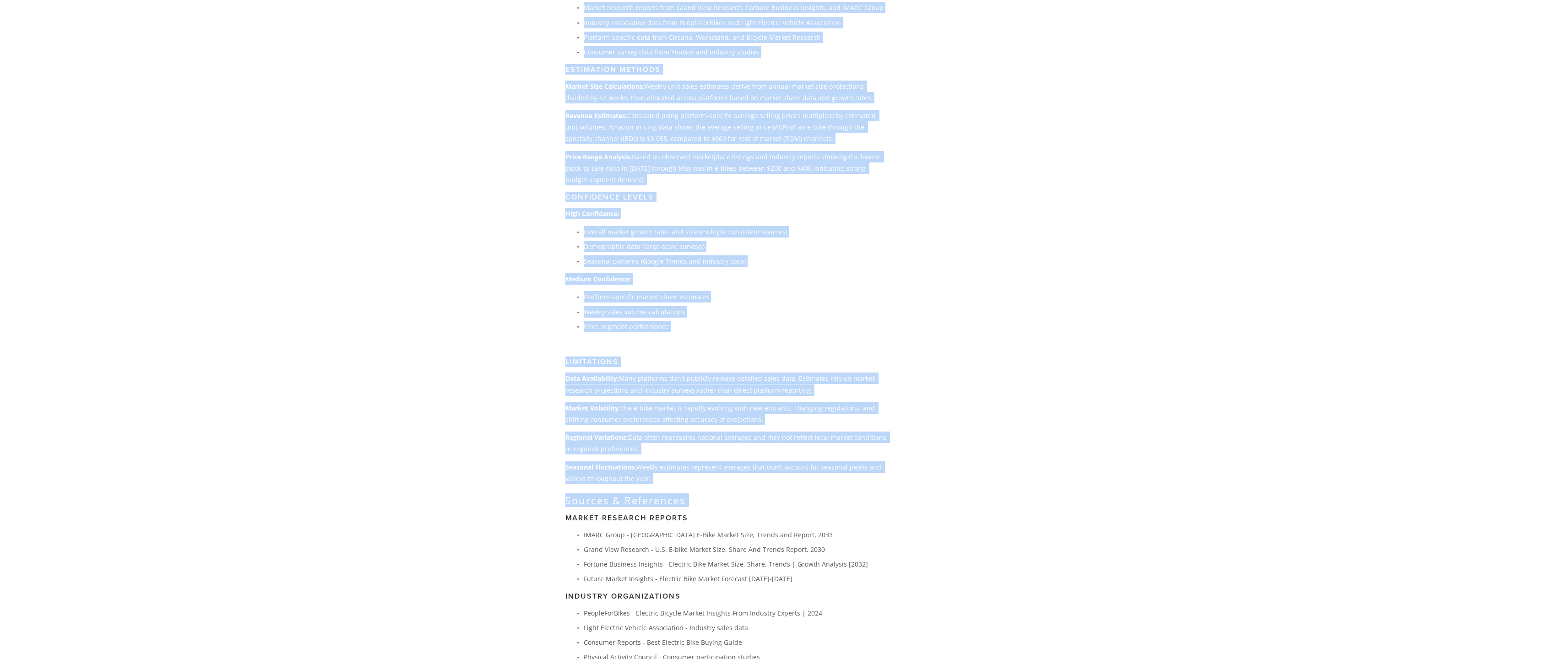
scroll to position [2142, 0]
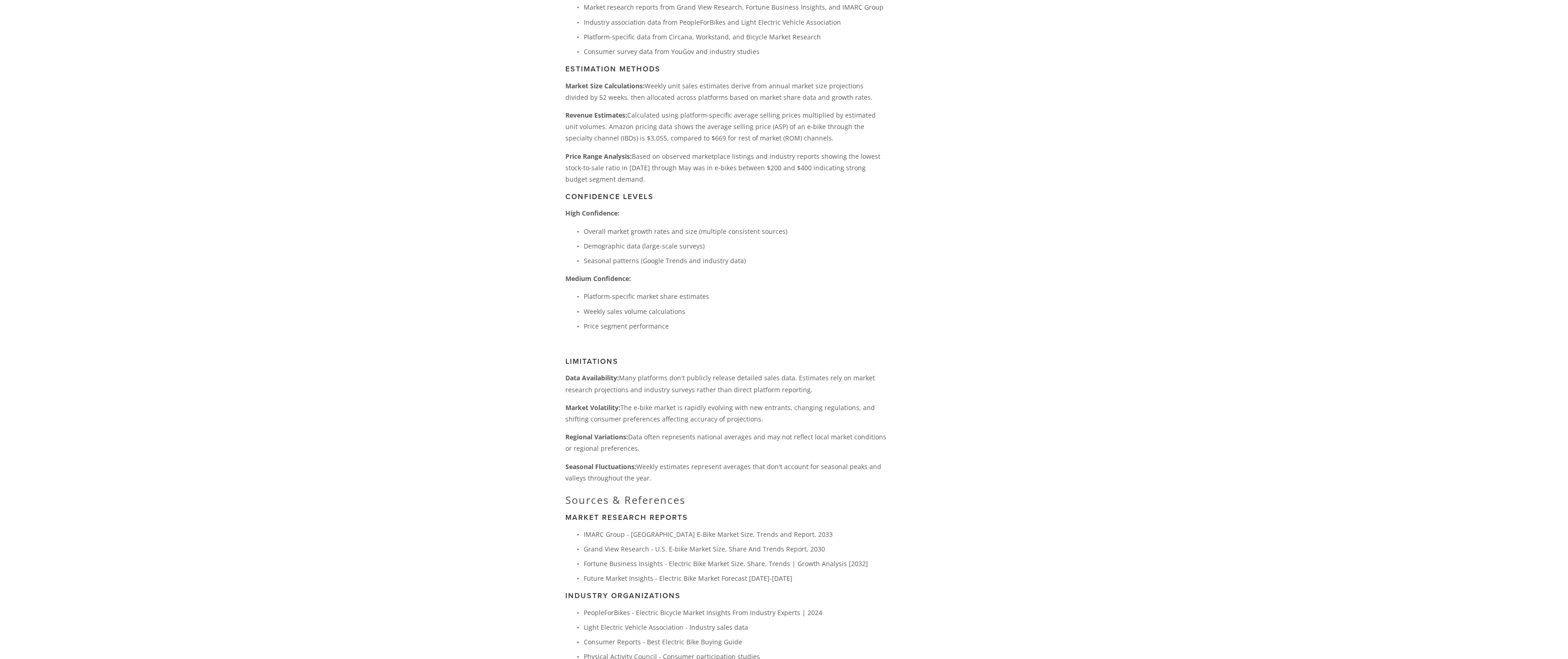
click at [584, 529] on p "IMARC Group - [GEOGRAPHIC_DATA] E-Bike Market Size, Trends and Report, 2033" at bounding box center [735, 534] width 303 height 12
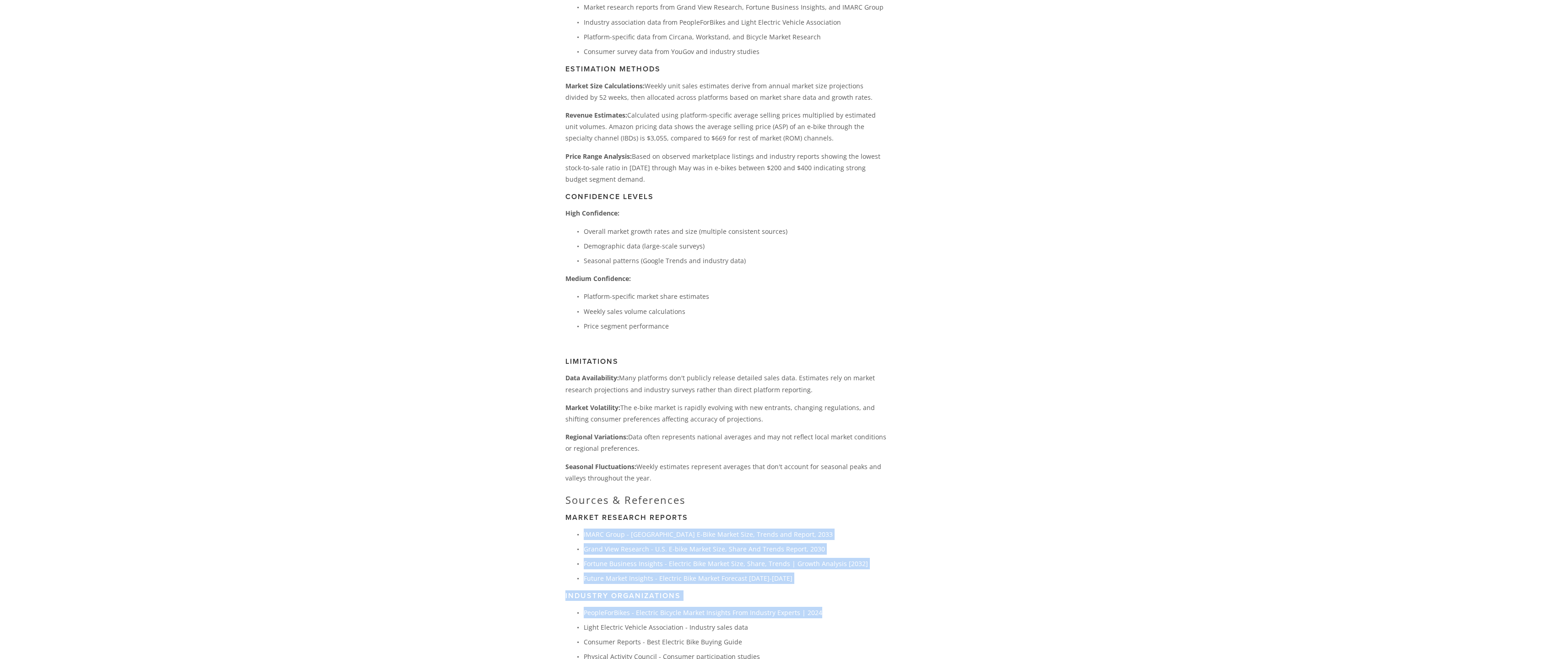
drag, startPoint x: 570, startPoint y: 509, endPoint x: 882, endPoint y: 581, distance: 320.2
click at [882, 581] on div "Note: Sales estimates are based on market size data, growth rates, and platform…" at bounding box center [726, 105] width 321 height 1787
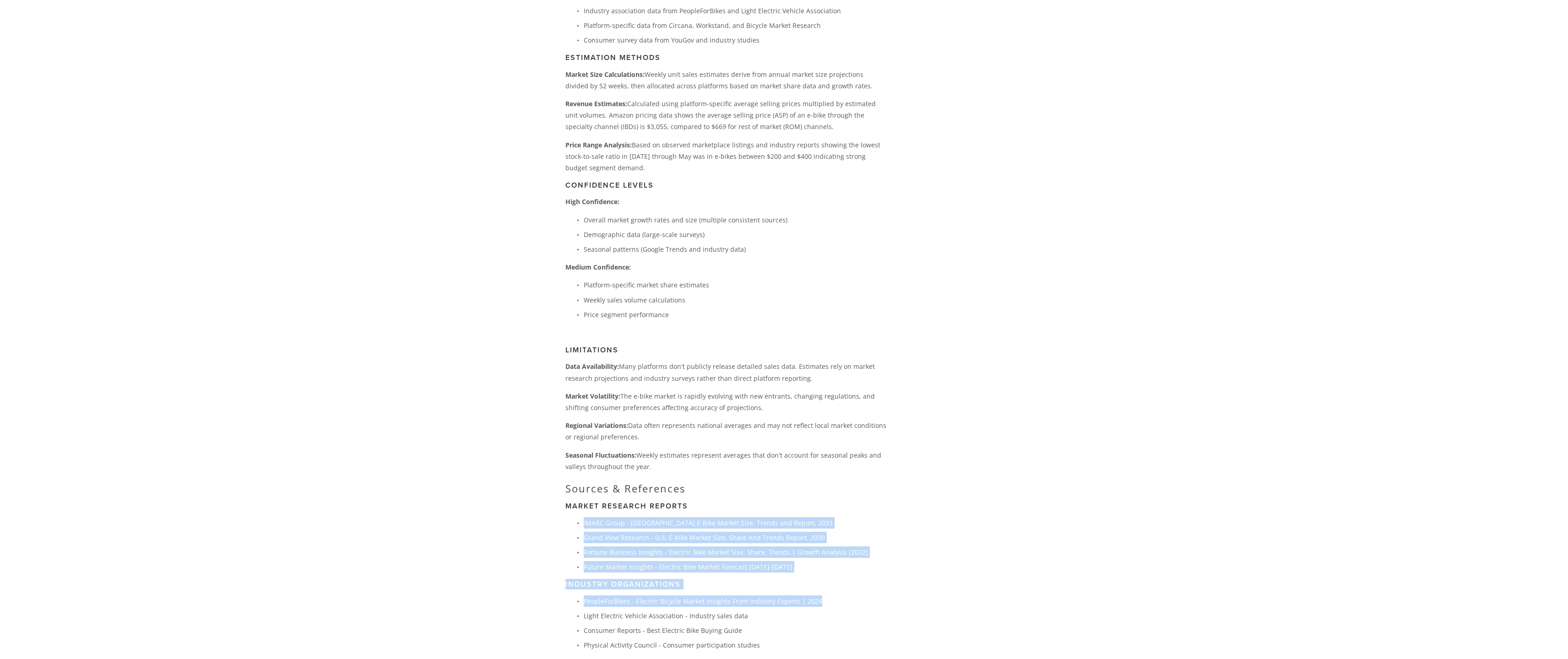
scroll to position [2173, 0]
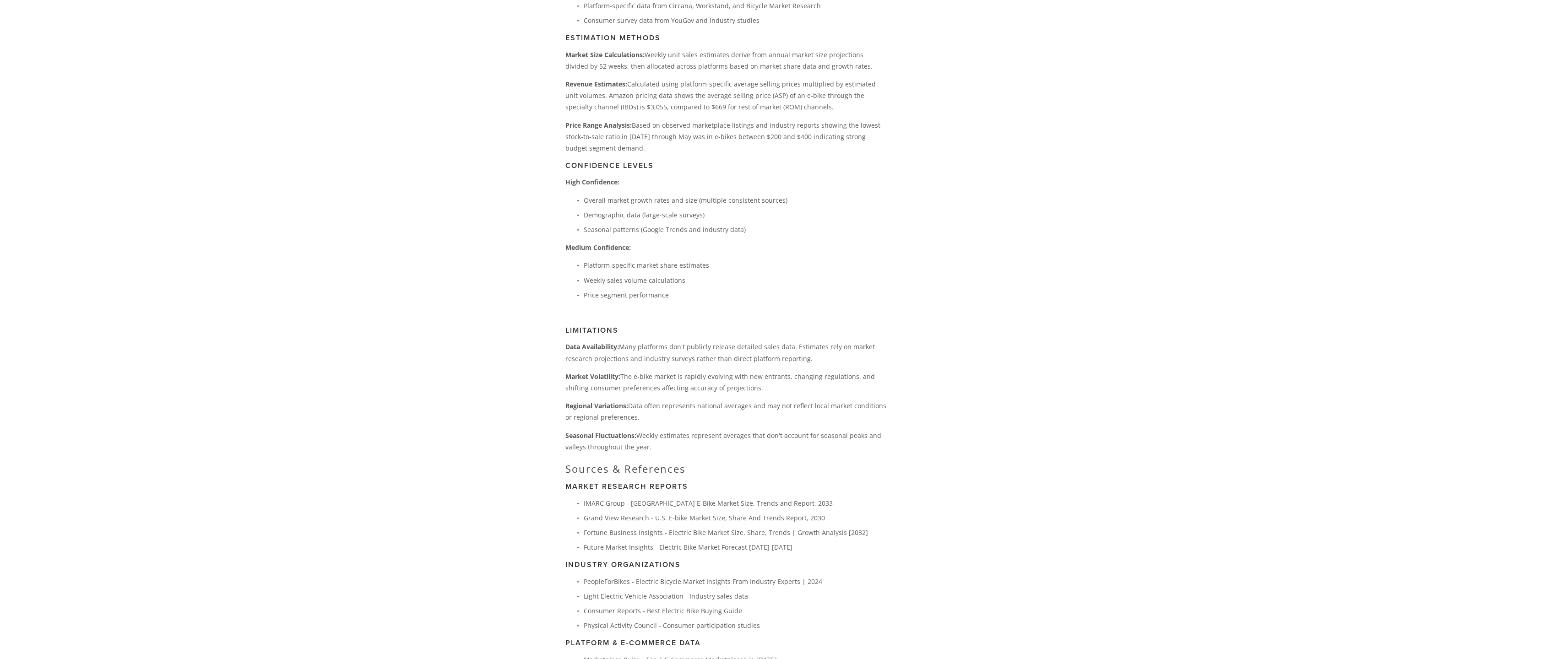
click at [608, 576] on ul "PeopleForBikes - Electric Bicycle Market Insights From Industry Experts | 2024 …" at bounding box center [726, 604] width 321 height 56
click at [609, 590] on p "Light Electric Vehicle Association - Industry sales data" at bounding box center [735, 596] width 303 height 12
drag, startPoint x: 609, startPoint y: 570, endPoint x: 603, endPoint y: 603, distance: 33.5
click at [603, 603] on ul "PeopleForBikes - Electric Bicycle Market Insights From Industry Experts | 2024 …" at bounding box center [726, 604] width 321 height 56
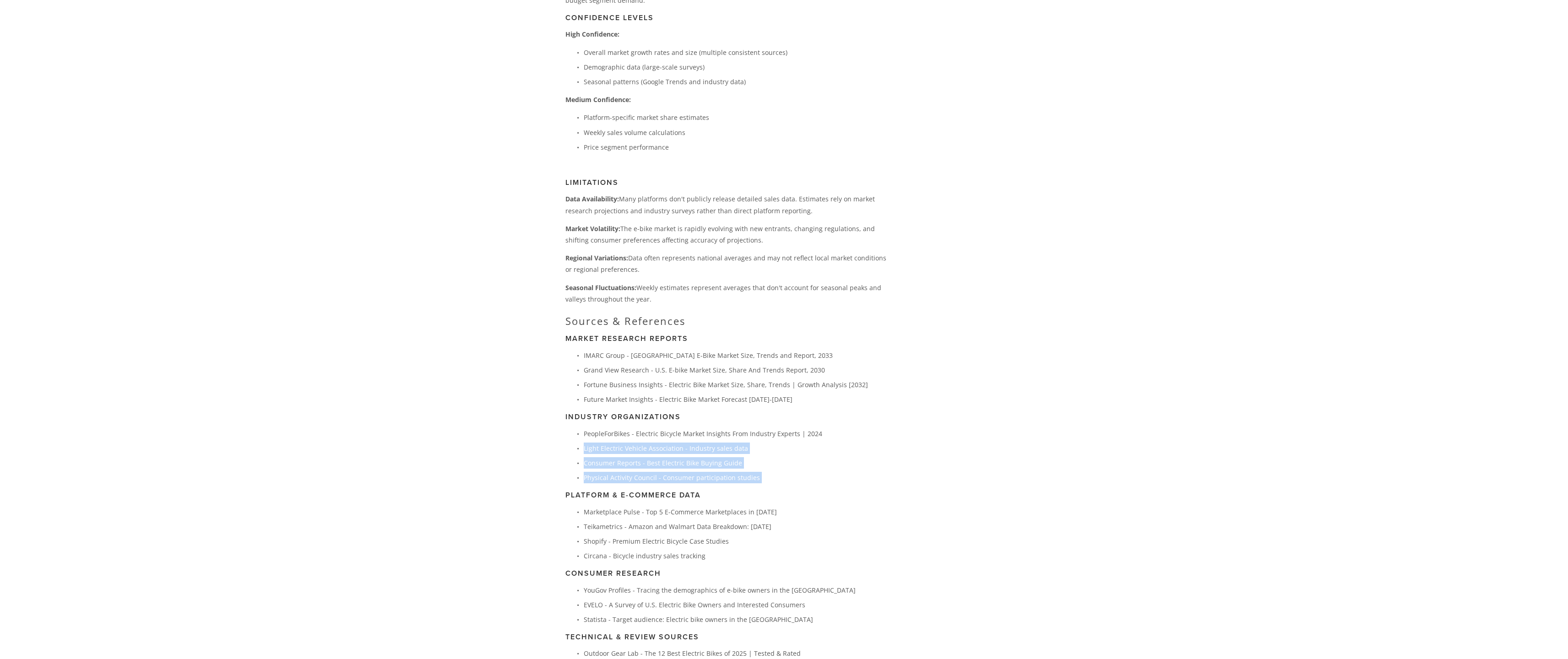
scroll to position [2349, 0]
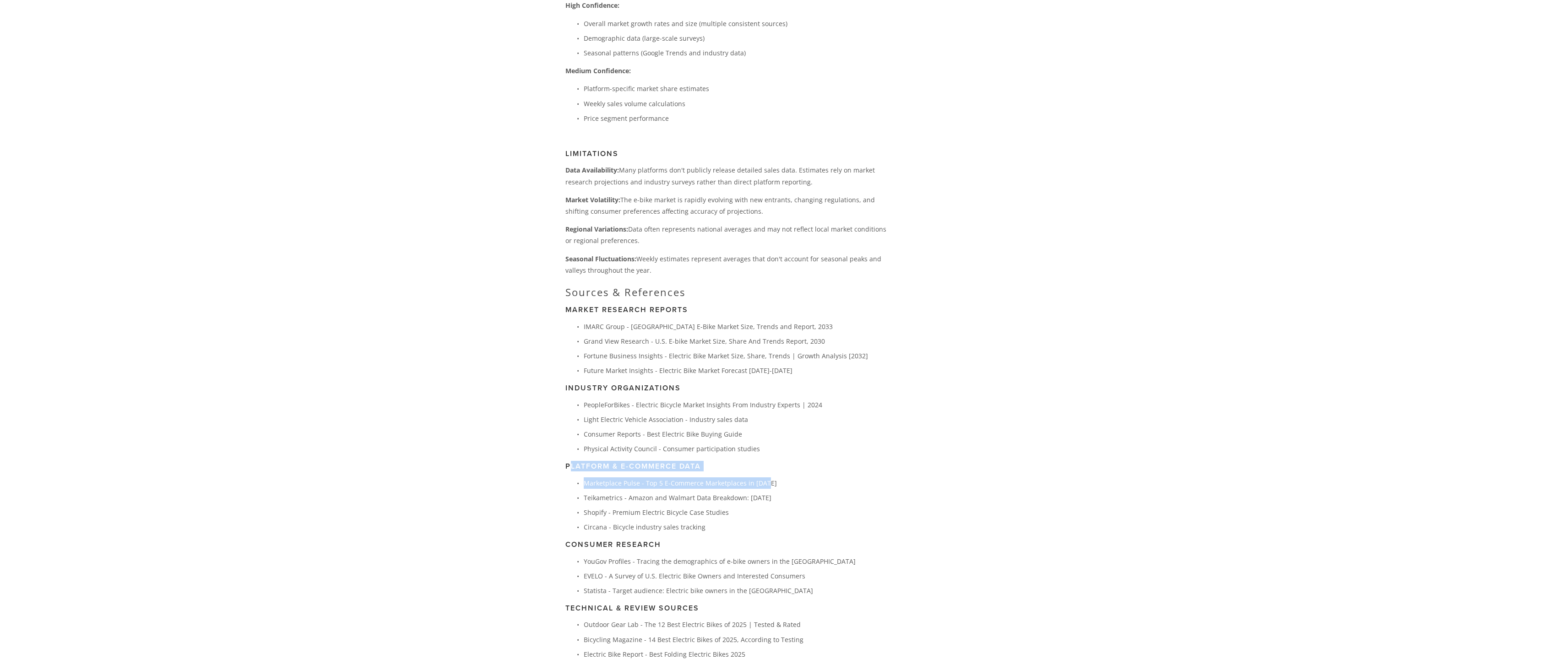
drag, startPoint x: 568, startPoint y: 439, endPoint x: 814, endPoint y: 457, distance: 246.7
click at [814, 477] on p "Marketplace Pulse - Top 5 E-Commerce Marketplaces in [DATE]" at bounding box center [735, 483] width 303 height 12
click at [611, 492] on p "Teikametrics - Amazon and Walmart Data Breakdown: [DATE]" at bounding box center [735, 498] width 303 height 12
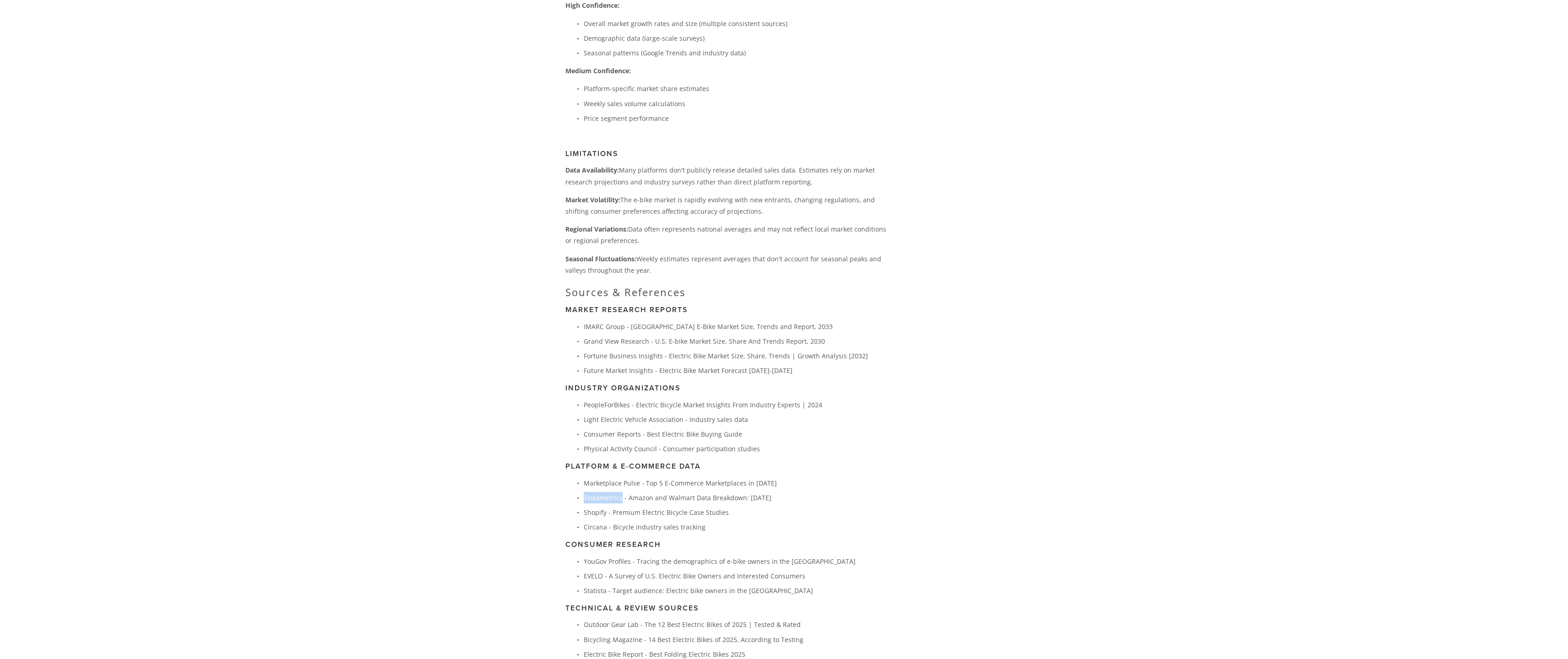
click at [611, 492] on p "Teikametrics - Amazon and Walmart Data Breakdown: [DATE]" at bounding box center [735, 498] width 303 height 12
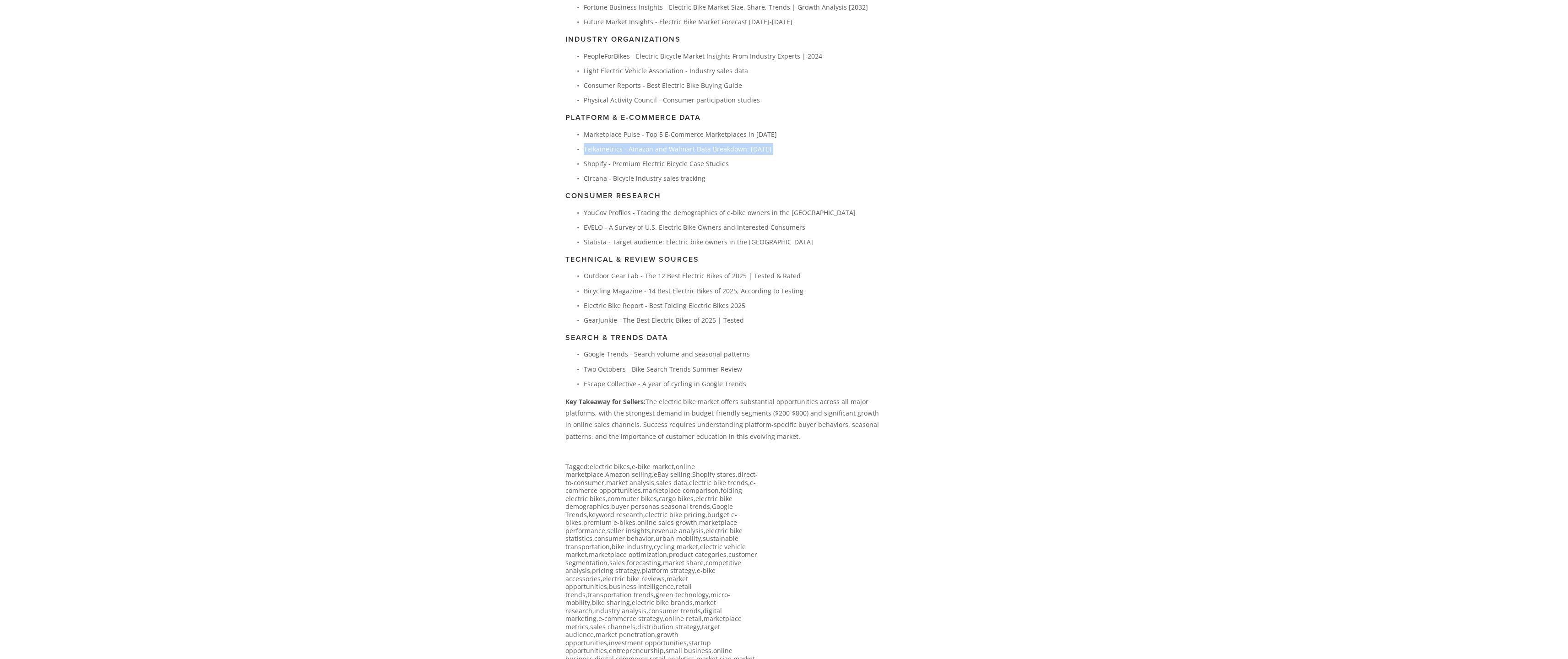
scroll to position [2679, 0]
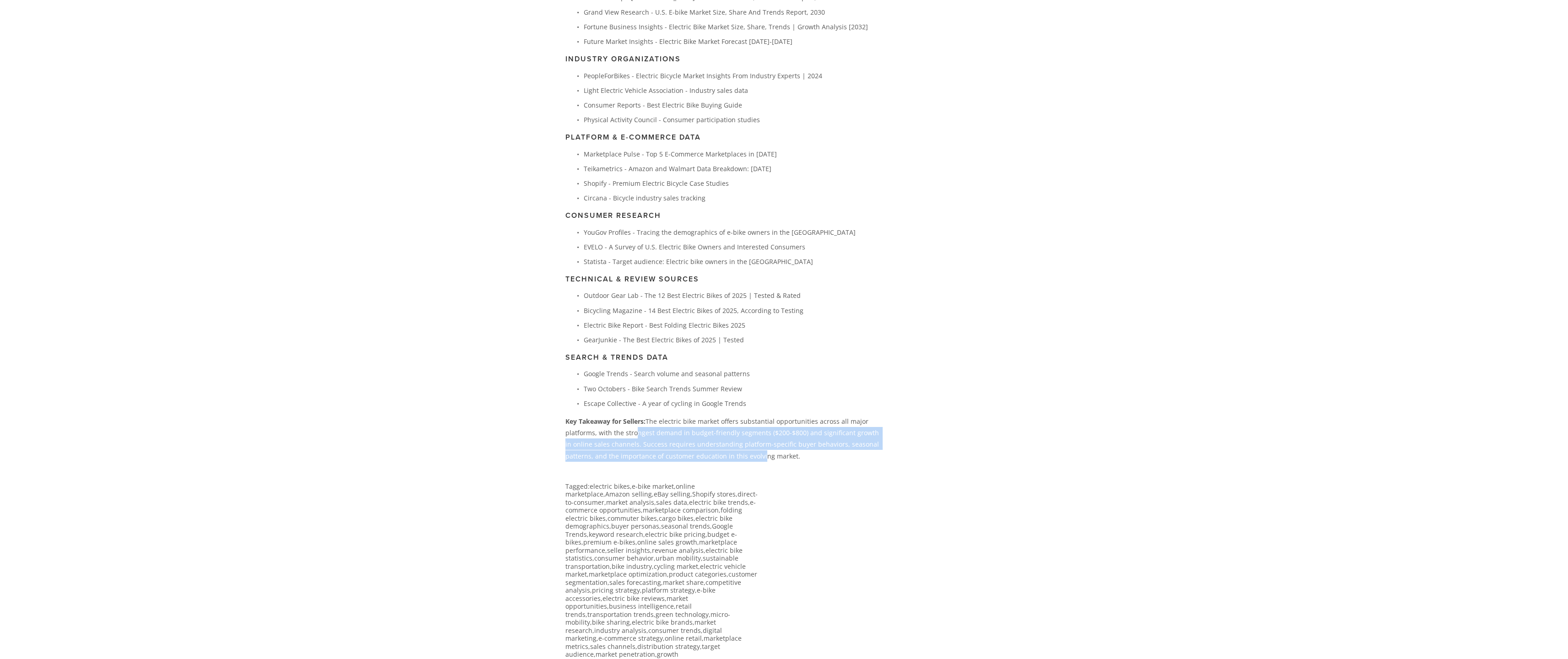
drag, startPoint x: 632, startPoint y: 408, endPoint x: 758, endPoint y: 433, distance: 128.5
click at [758, 433] on p "Key Takeaway for Sellers: The electric bike market offers substantial opportuni…" at bounding box center [726, 439] width 321 height 46
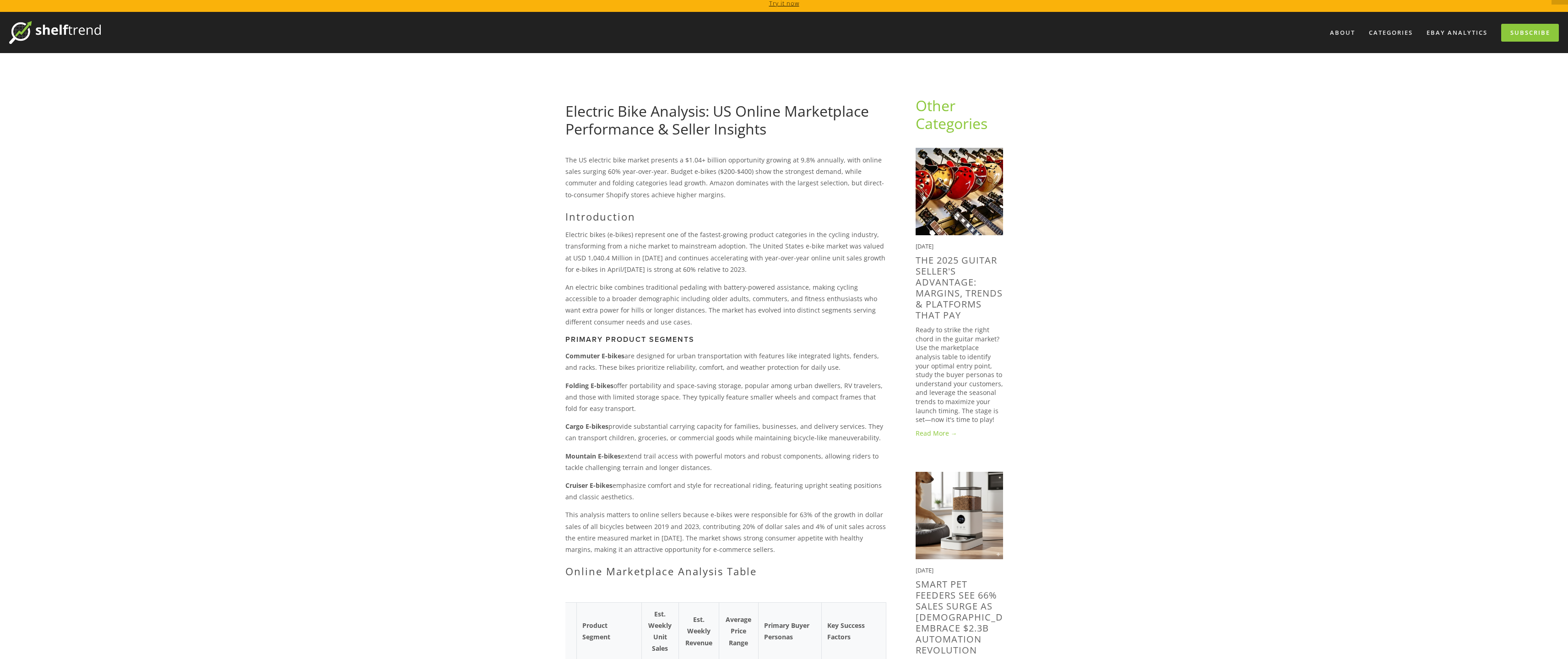
scroll to position [0, 0]
